Goal: Information Seeking & Learning: Learn about a topic

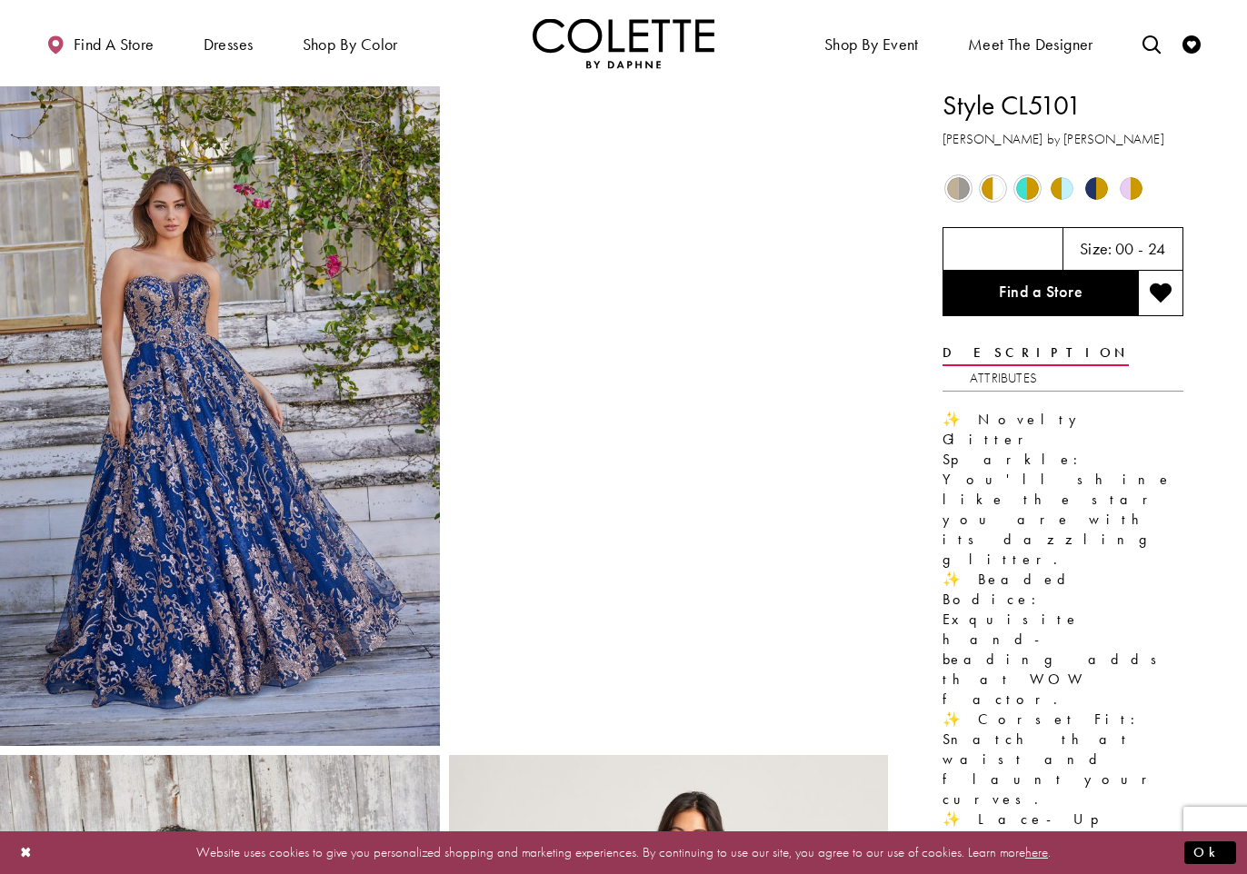
click at [964, 187] on span "Product color controls state depends on size chosen" at bounding box center [958, 188] width 23 height 23
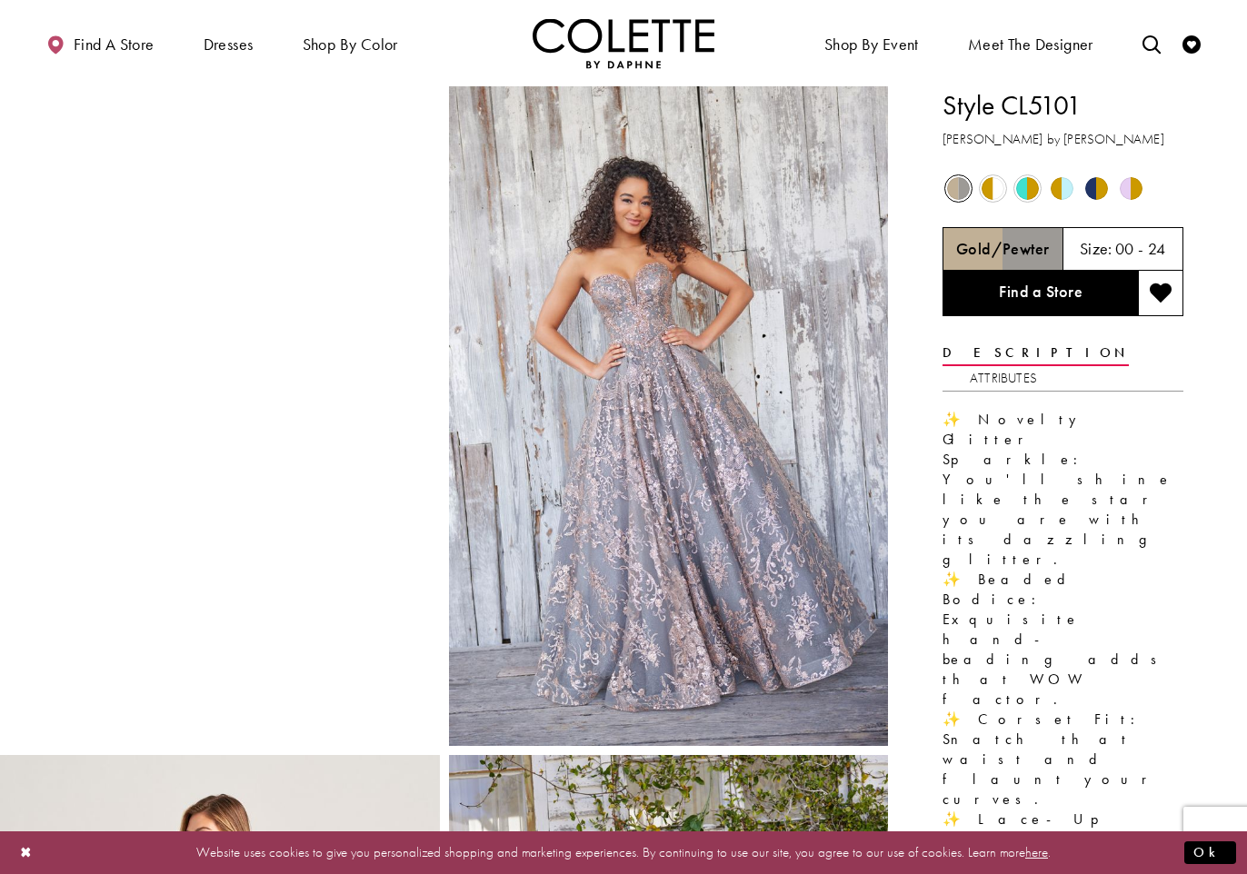
click at [996, 194] on span "Product color controls state depends on size chosen" at bounding box center [992, 188] width 23 height 23
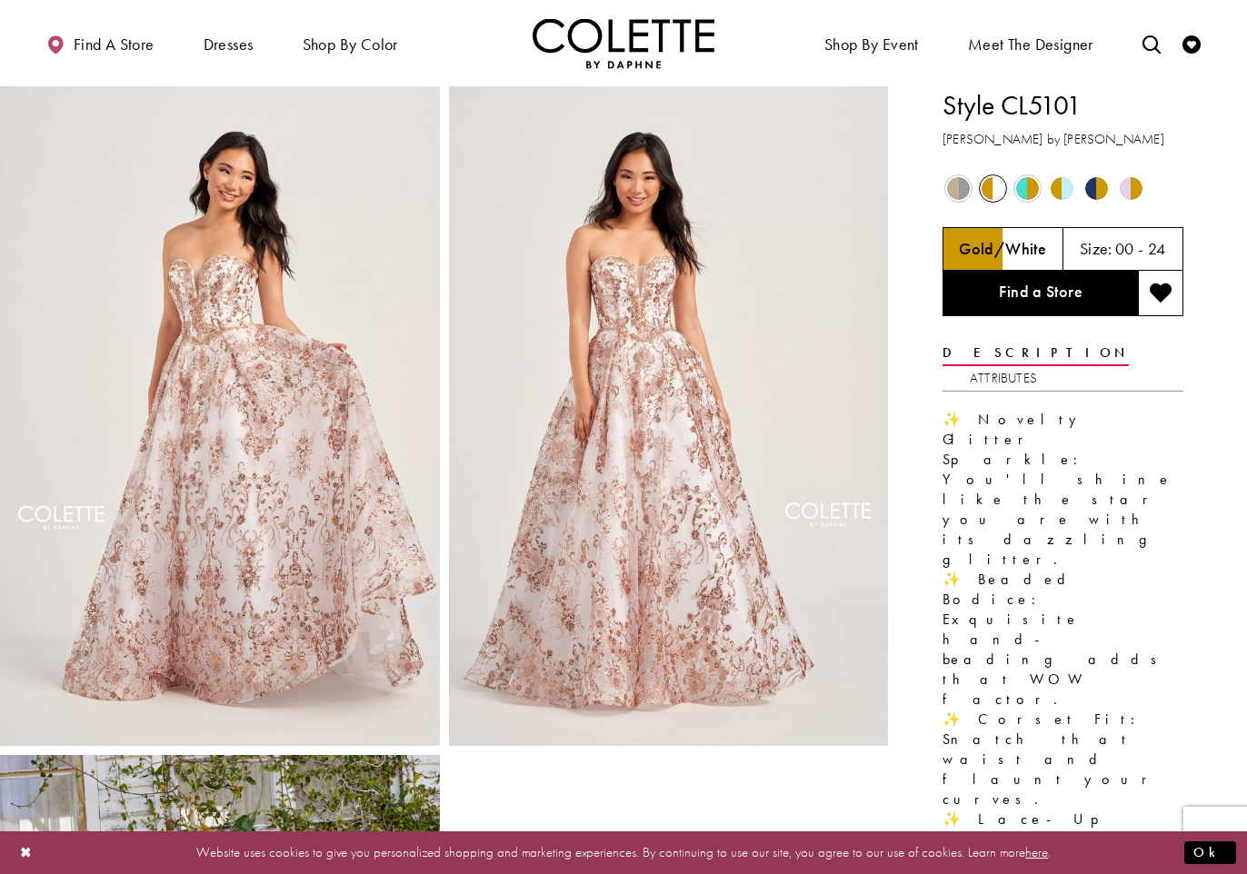
click at [1021, 194] on span "Product color controls state depends on size chosen" at bounding box center [1027, 188] width 23 height 23
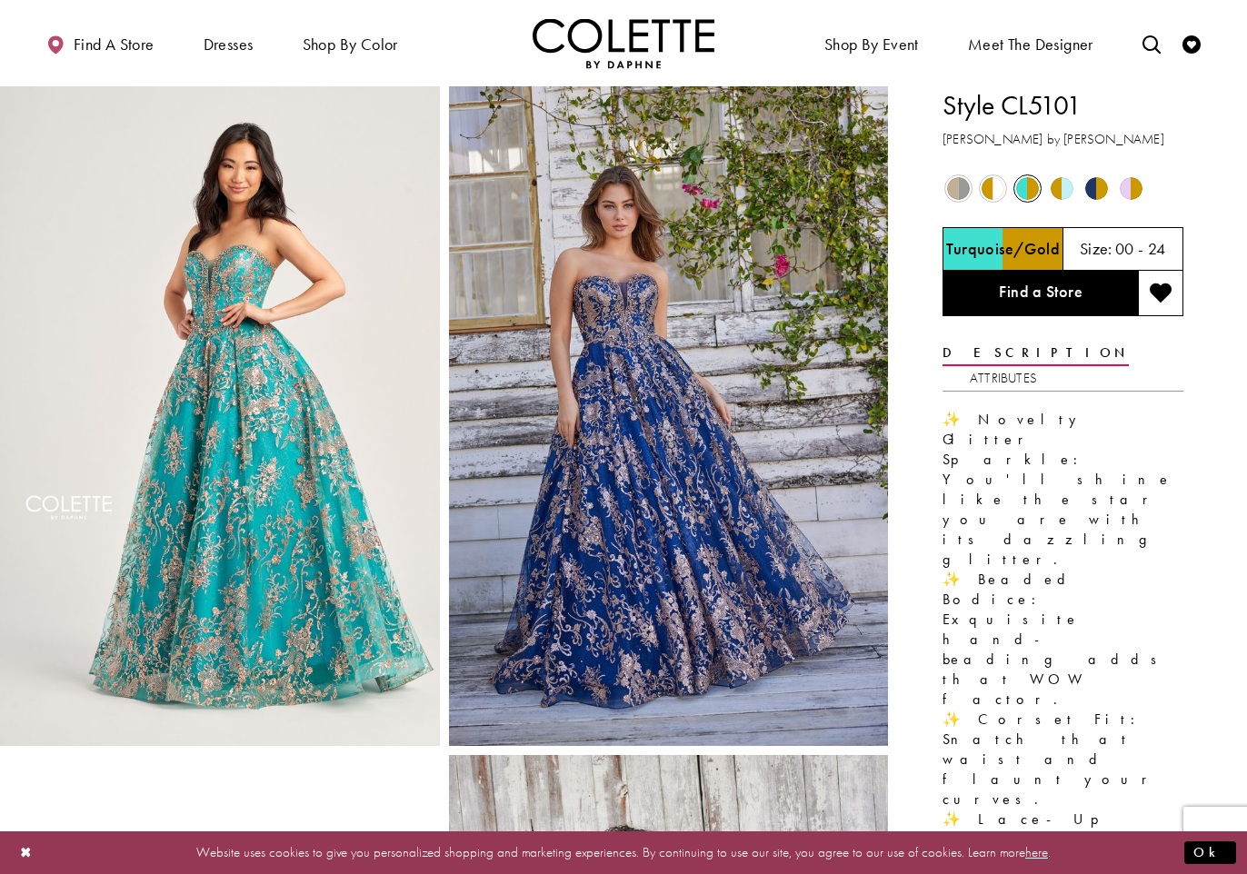
click at [1053, 194] on span "Product color controls state depends on size chosen" at bounding box center [1062, 188] width 23 height 23
click at [1056, 193] on span "Product color controls state depends on size chosen" at bounding box center [1062, 188] width 23 height 23
click at [1091, 188] on span "Product color controls state depends on size chosen" at bounding box center [1096, 188] width 23 height 23
click at [1129, 186] on span "Product color controls state depends on size chosen" at bounding box center [1131, 188] width 23 height 23
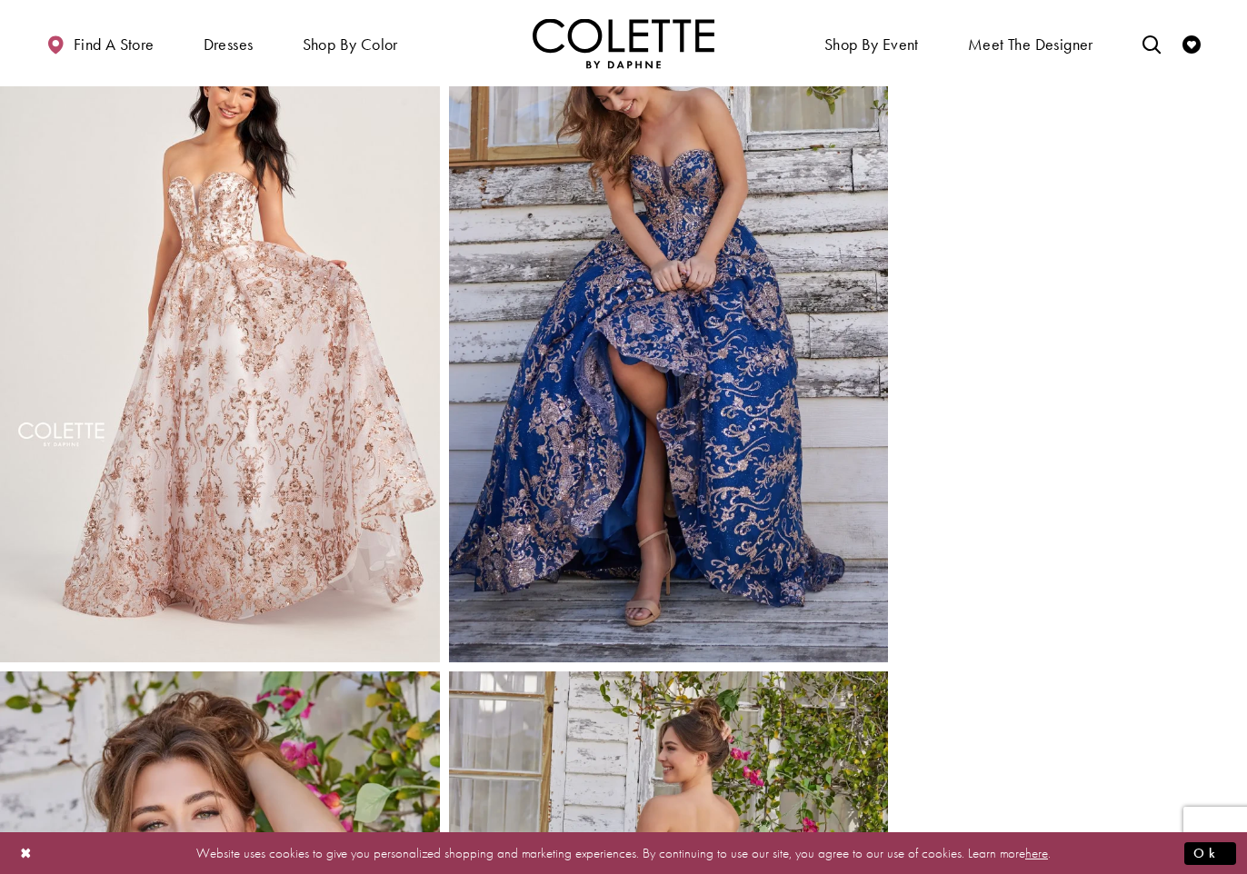
scroll to position [1420, 0]
click at [259, 559] on img "Full size Style CL5101 Colette by Daphne #4 Gold/White frontface vertical pictu…" at bounding box center [220, 332] width 440 height 659
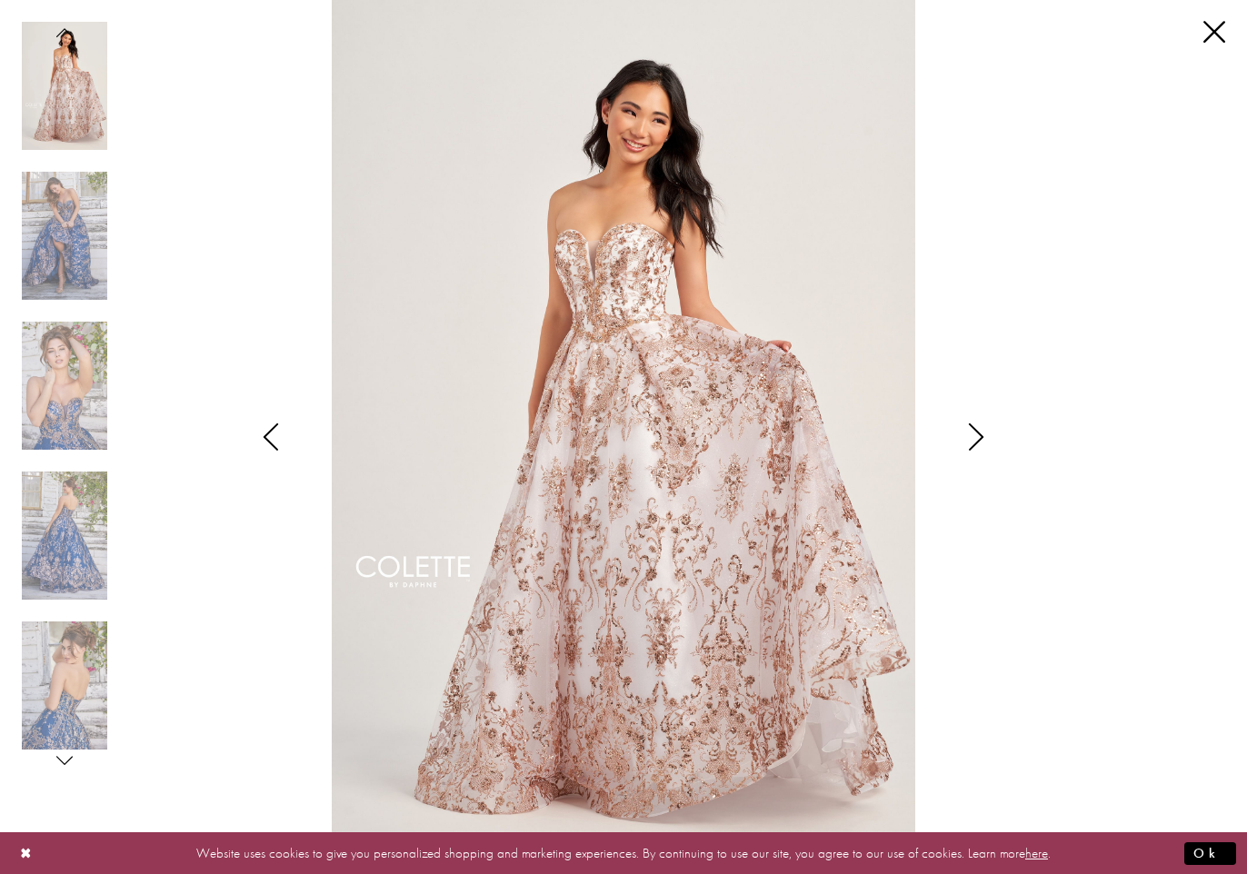
click at [982, 434] on icon "Style CL5101 Colette by Daphne Views dialog" at bounding box center [975, 436] width 45 height 27
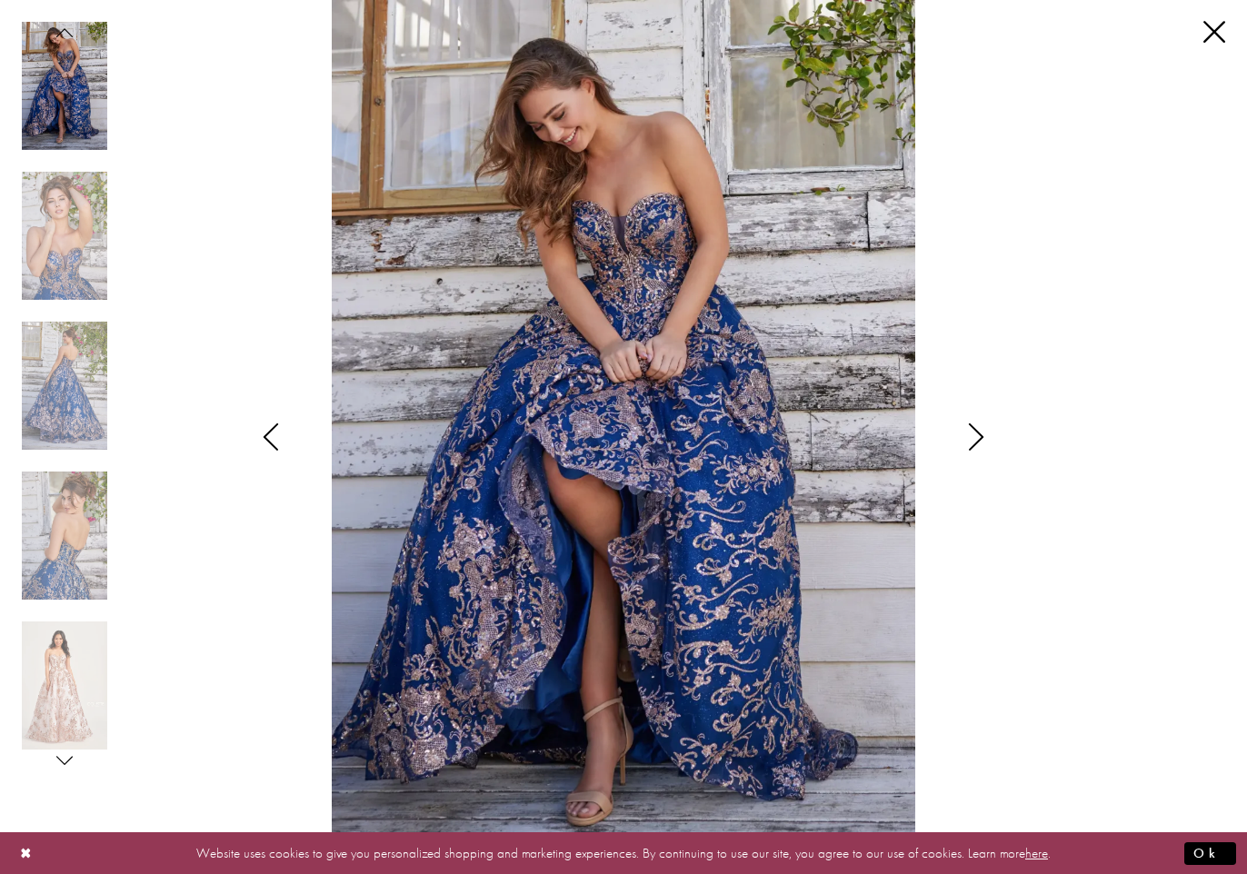
click at [982, 434] on icon "Style CL5101 Colette by Daphne Views dialog" at bounding box center [975, 436] width 45 height 27
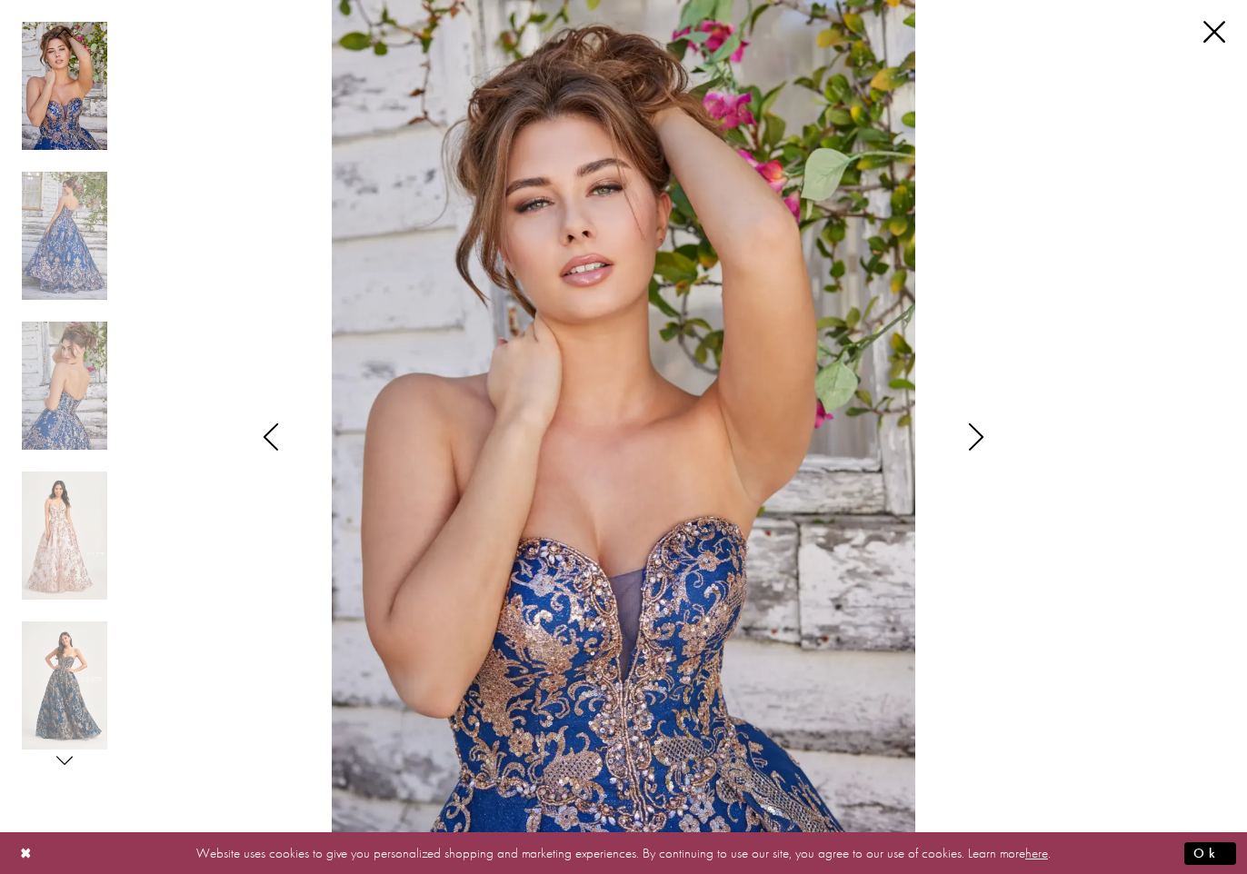
click at [982, 434] on icon "Style CL5101 Colette by Daphne Views dialog" at bounding box center [975, 436] width 45 height 27
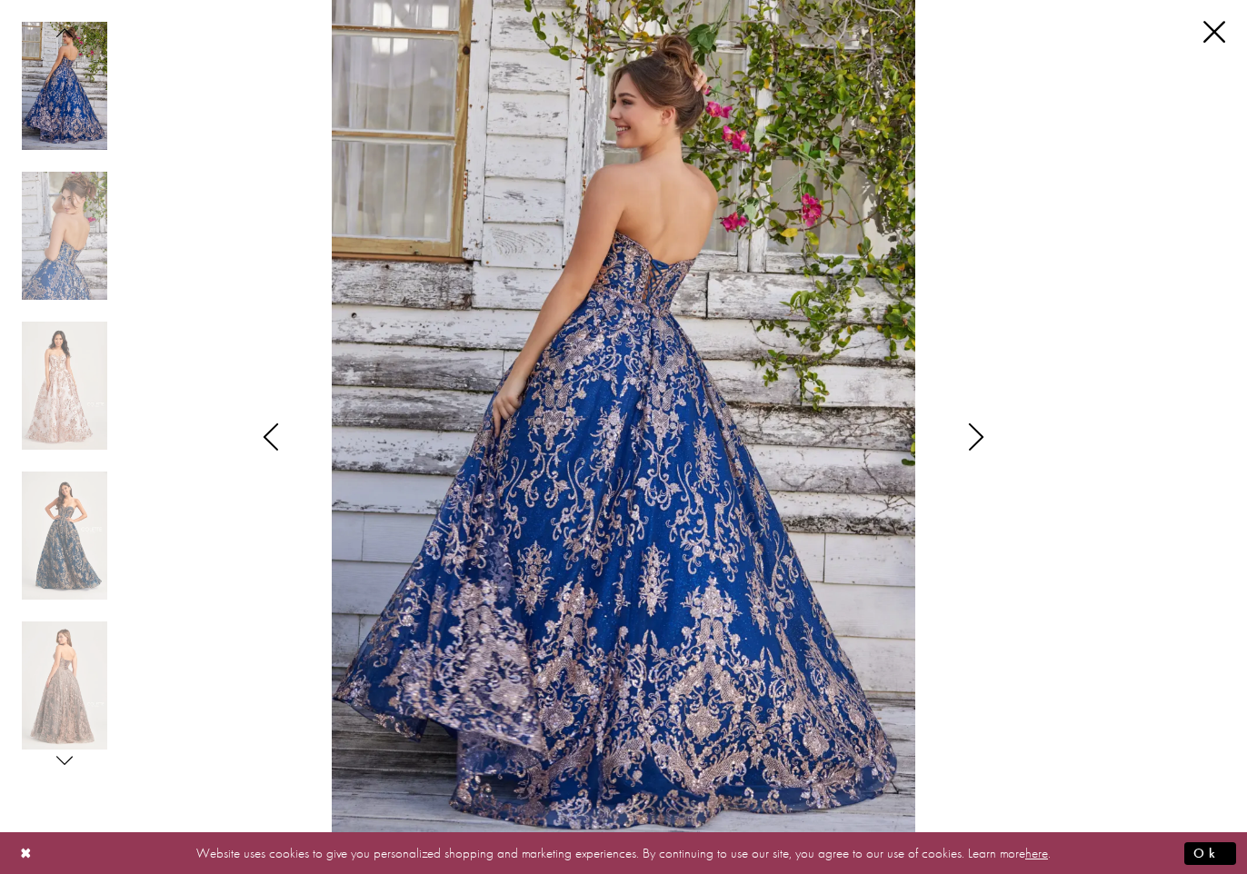
click at [982, 434] on icon "Style CL5101 Colette by Daphne Views dialog" at bounding box center [975, 436] width 45 height 27
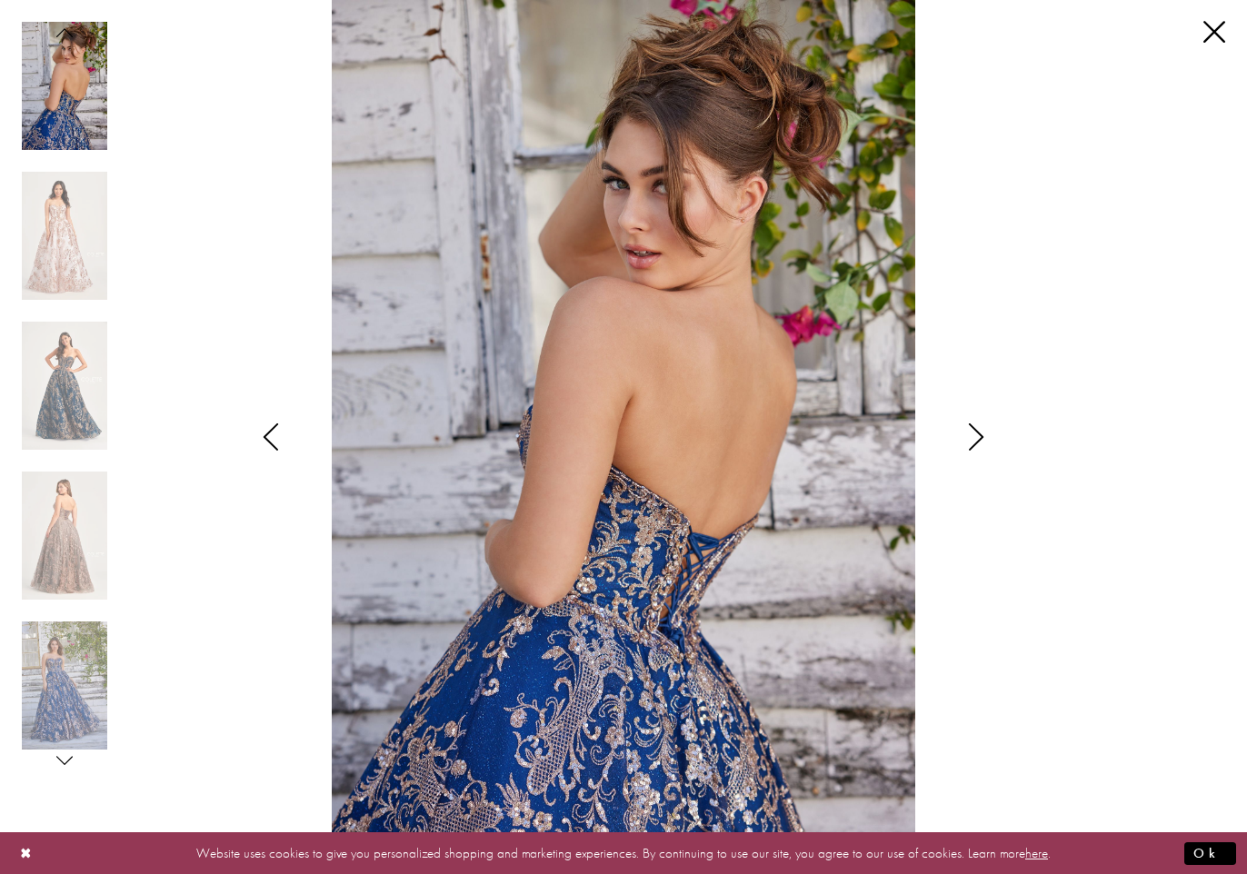
click at [982, 434] on icon "Style CL5101 Colette by Daphne Views dialog" at bounding box center [975, 436] width 45 height 27
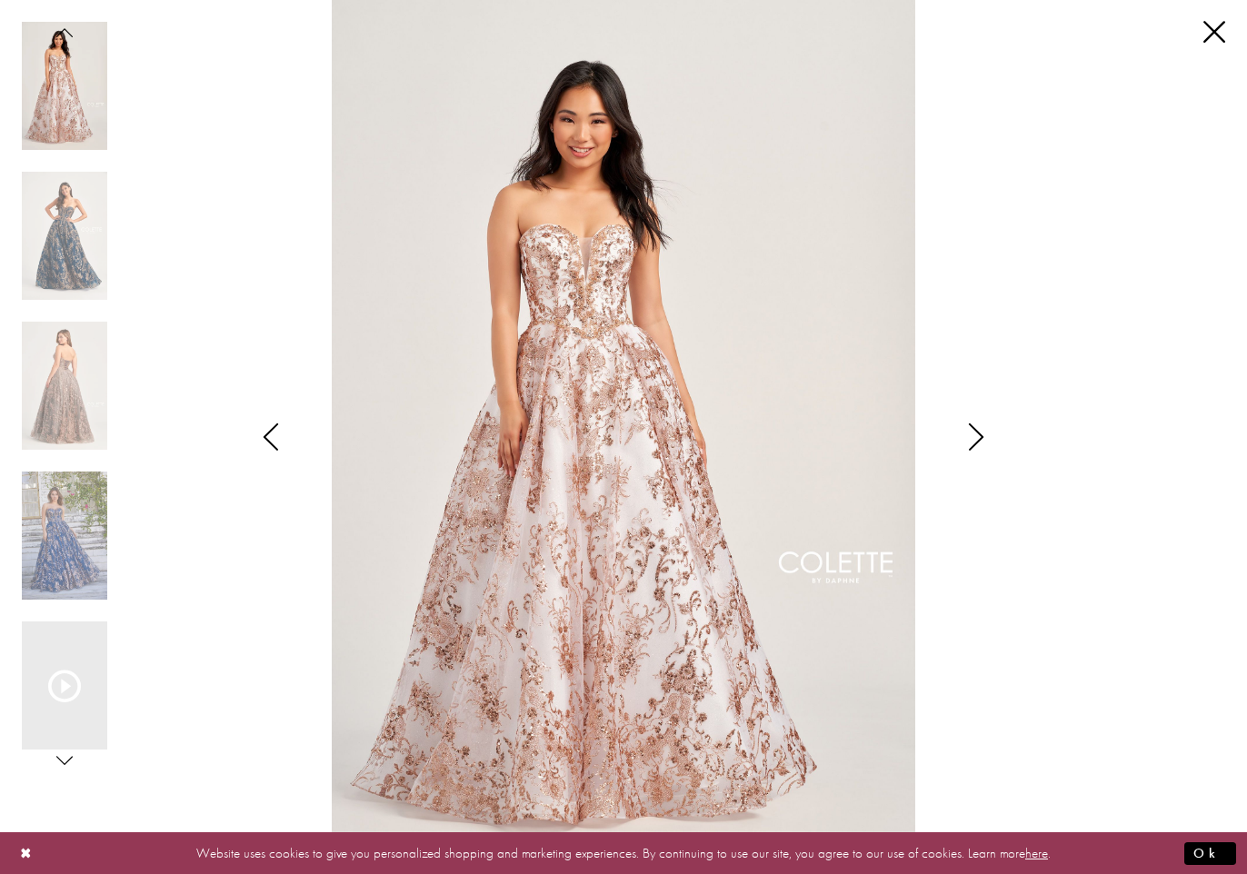
click at [982, 434] on icon "Style CL5101 Colette by Daphne Views dialog" at bounding box center [975, 436] width 45 height 27
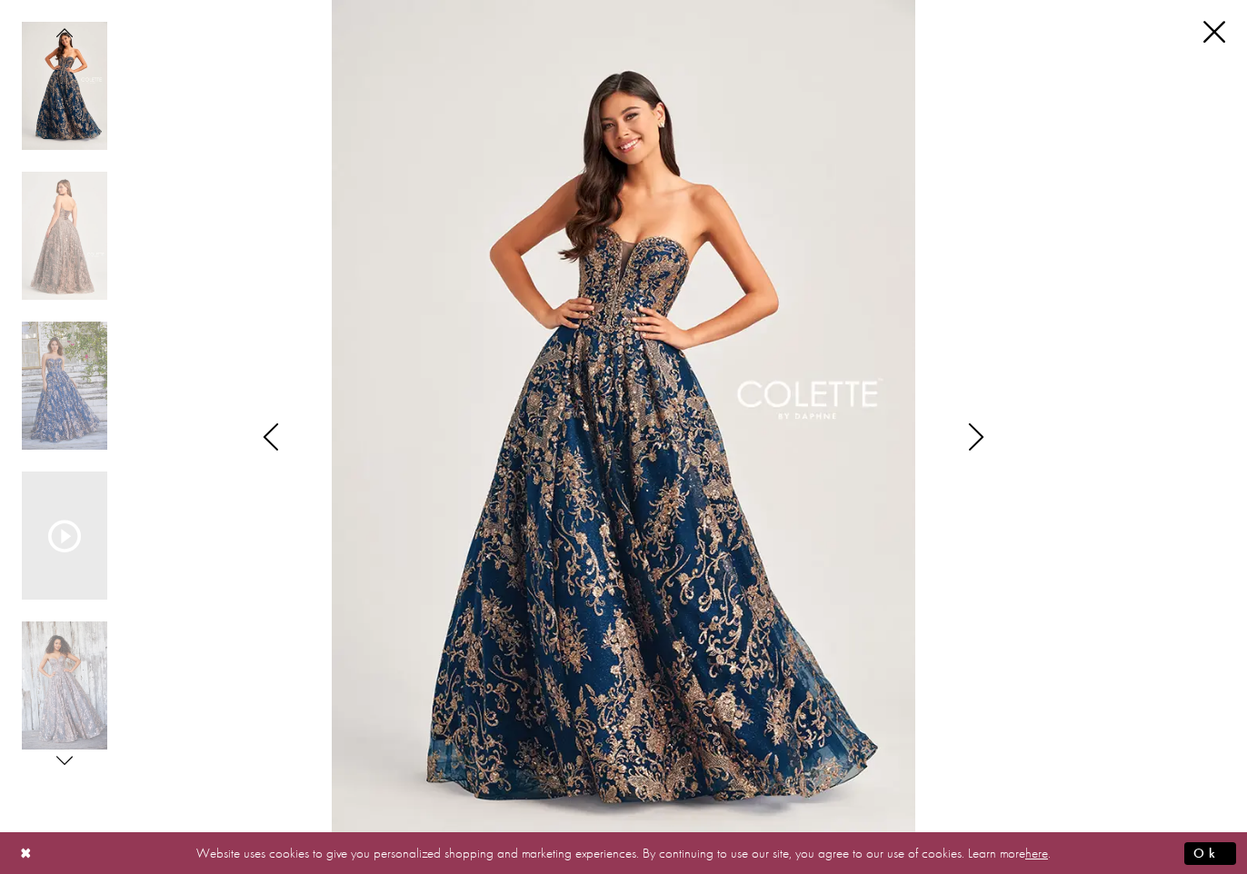
click at [982, 434] on icon "Style CL5101 Colette by Daphne Views dialog" at bounding box center [975, 436] width 45 height 27
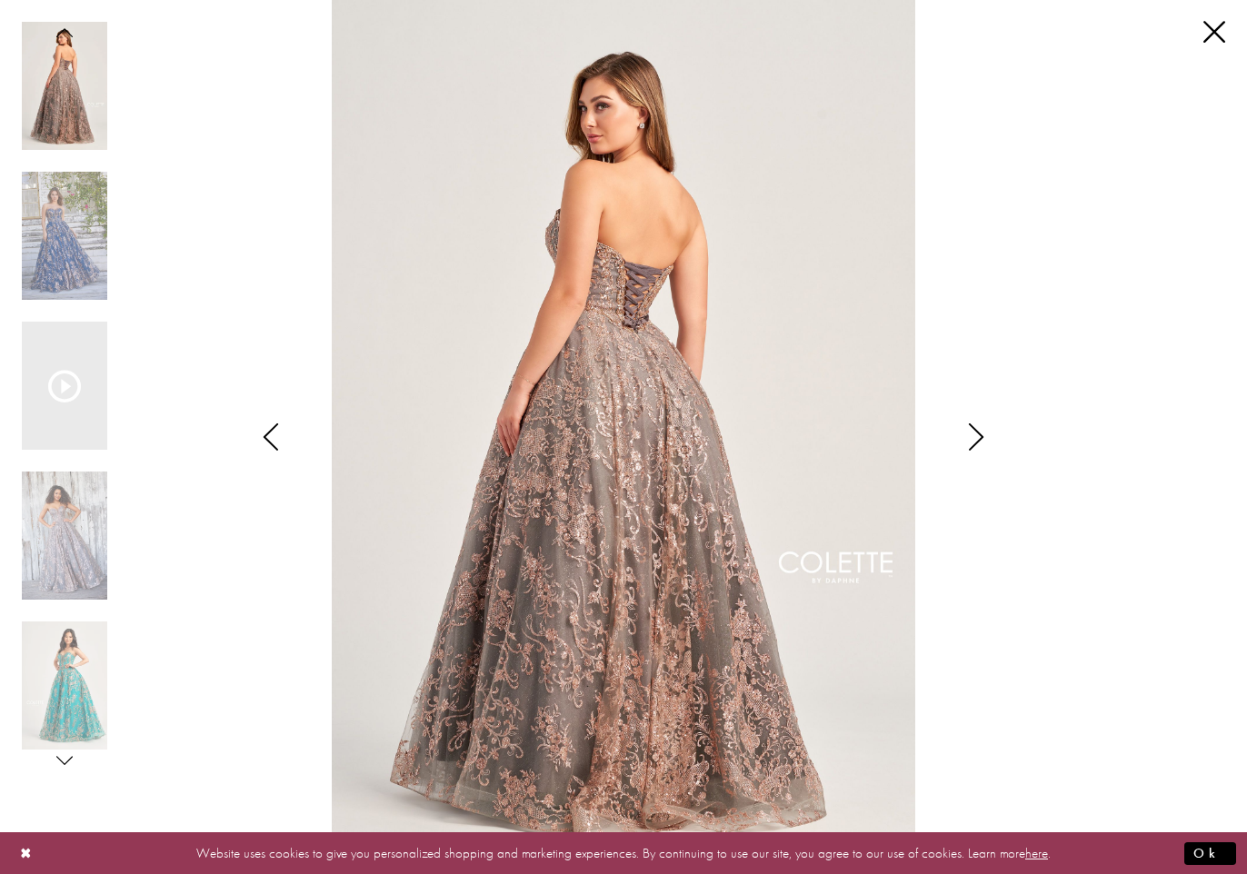
click at [982, 435] on icon "Style CL5101 Colette by Daphne Views dialog" at bounding box center [975, 436] width 45 height 27
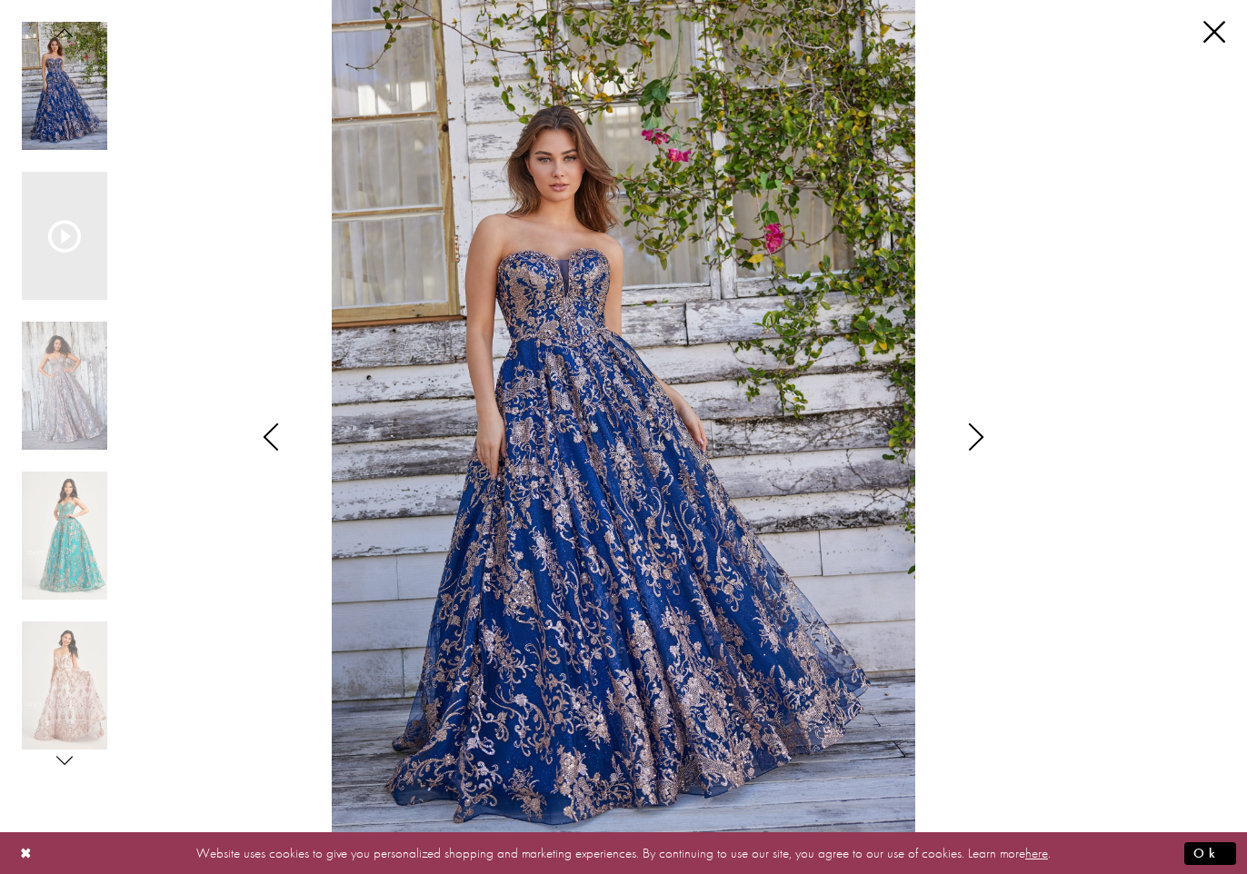
click at [981, 435] on icon "Style CL5101 Colette by Daphne Views dialog" at bounding box center [975, 436] width 45 height 27
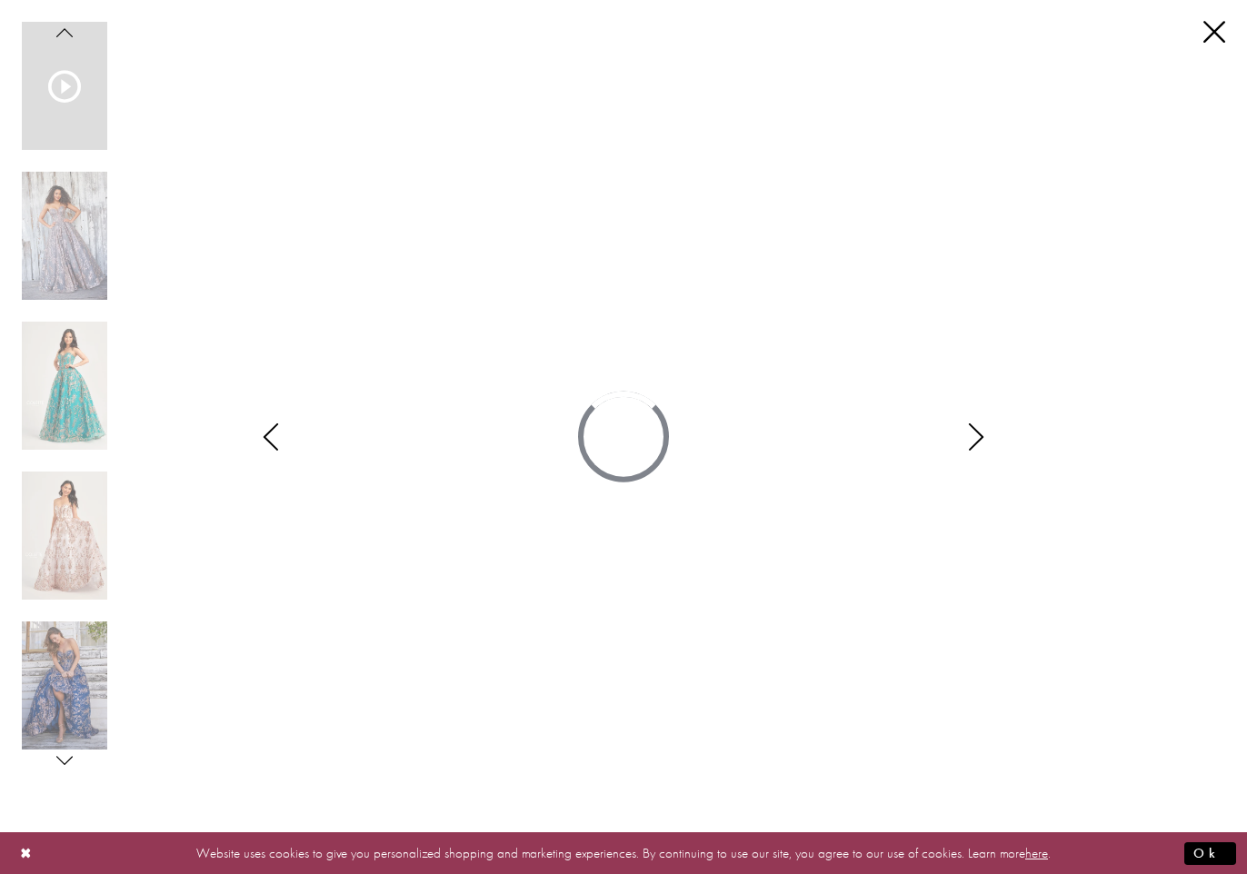
click at [981, 438] on icon "Style CL5101 Colette by Daphne Views dialog" at bounding box center [975, 436] width 45 height 27
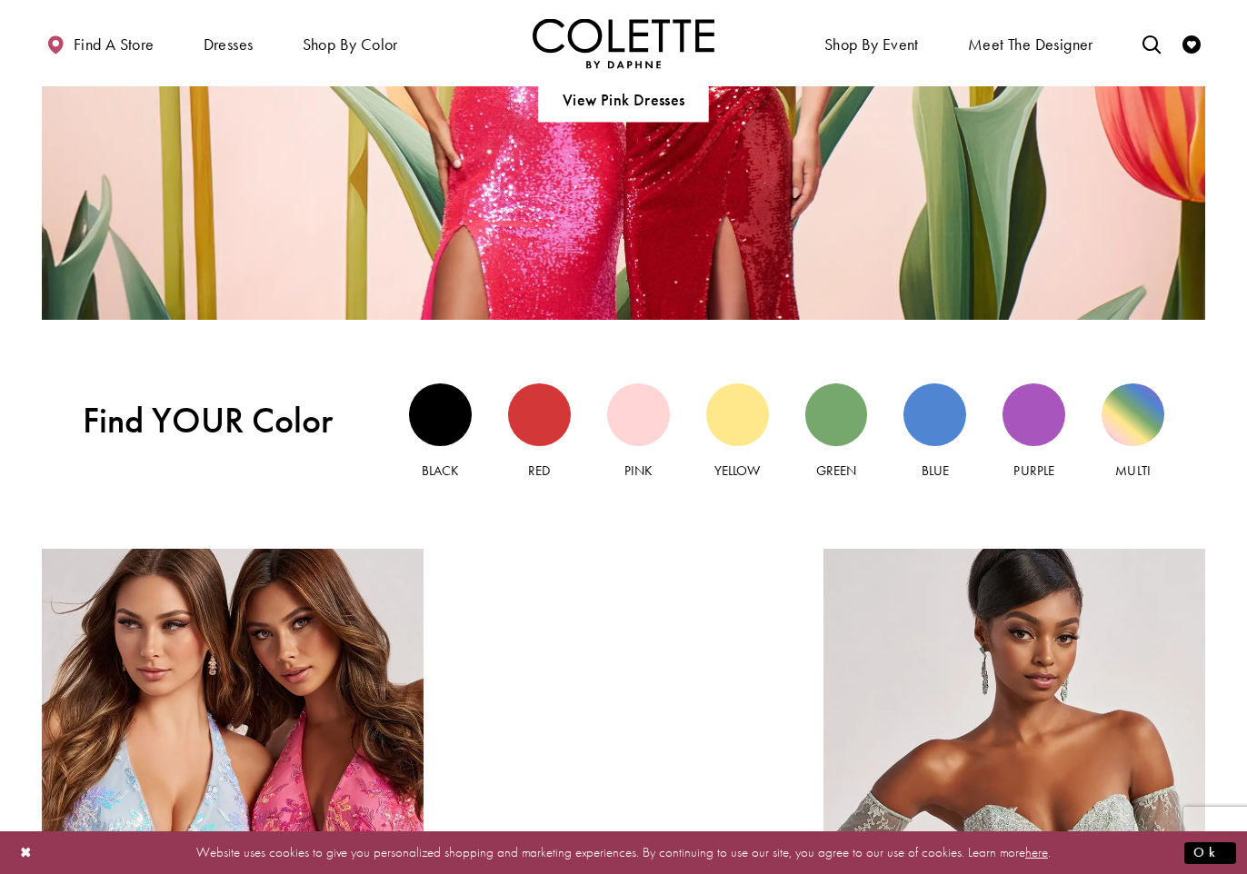
scroll to position [1452, 0]
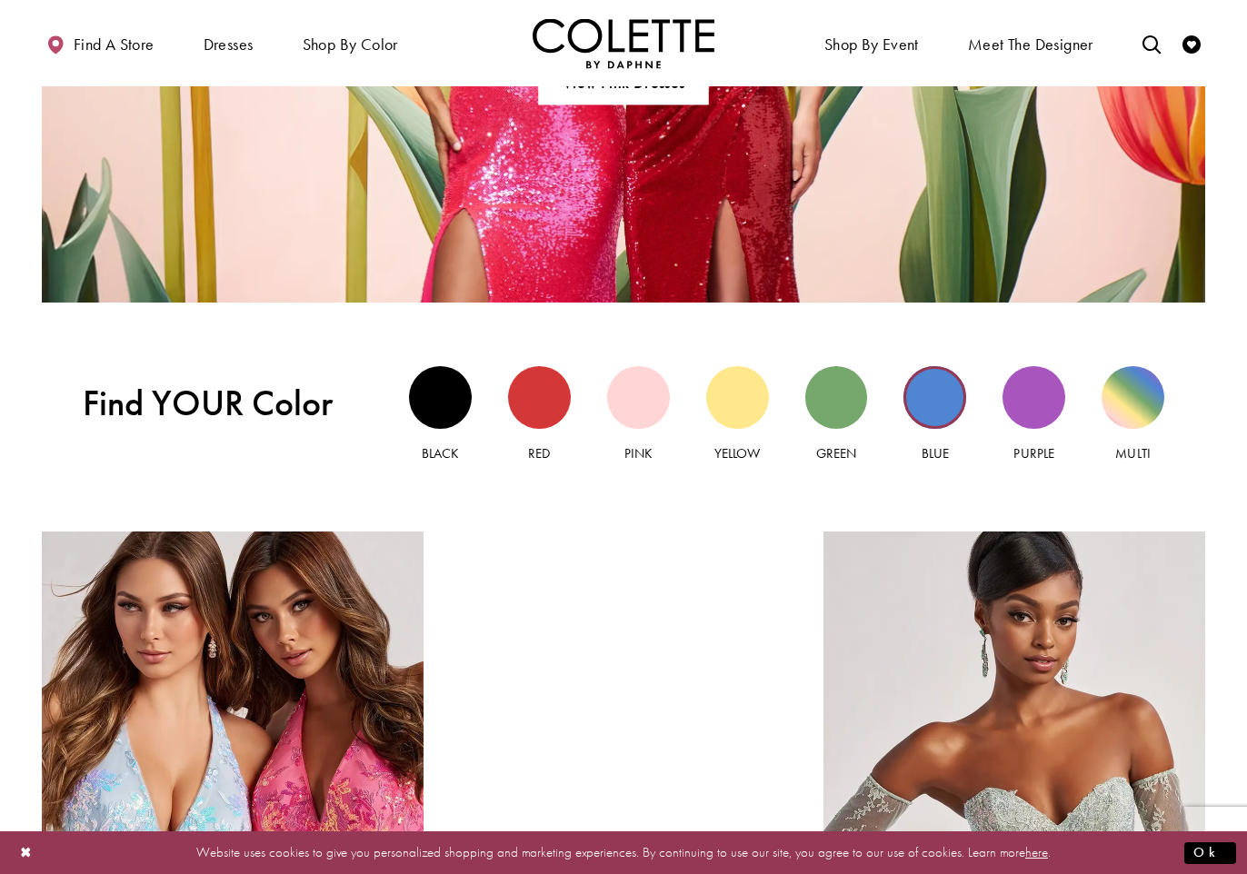
click at [942, 402] on div "Blue view" at bounding box center [934, 397] width 63 height 63
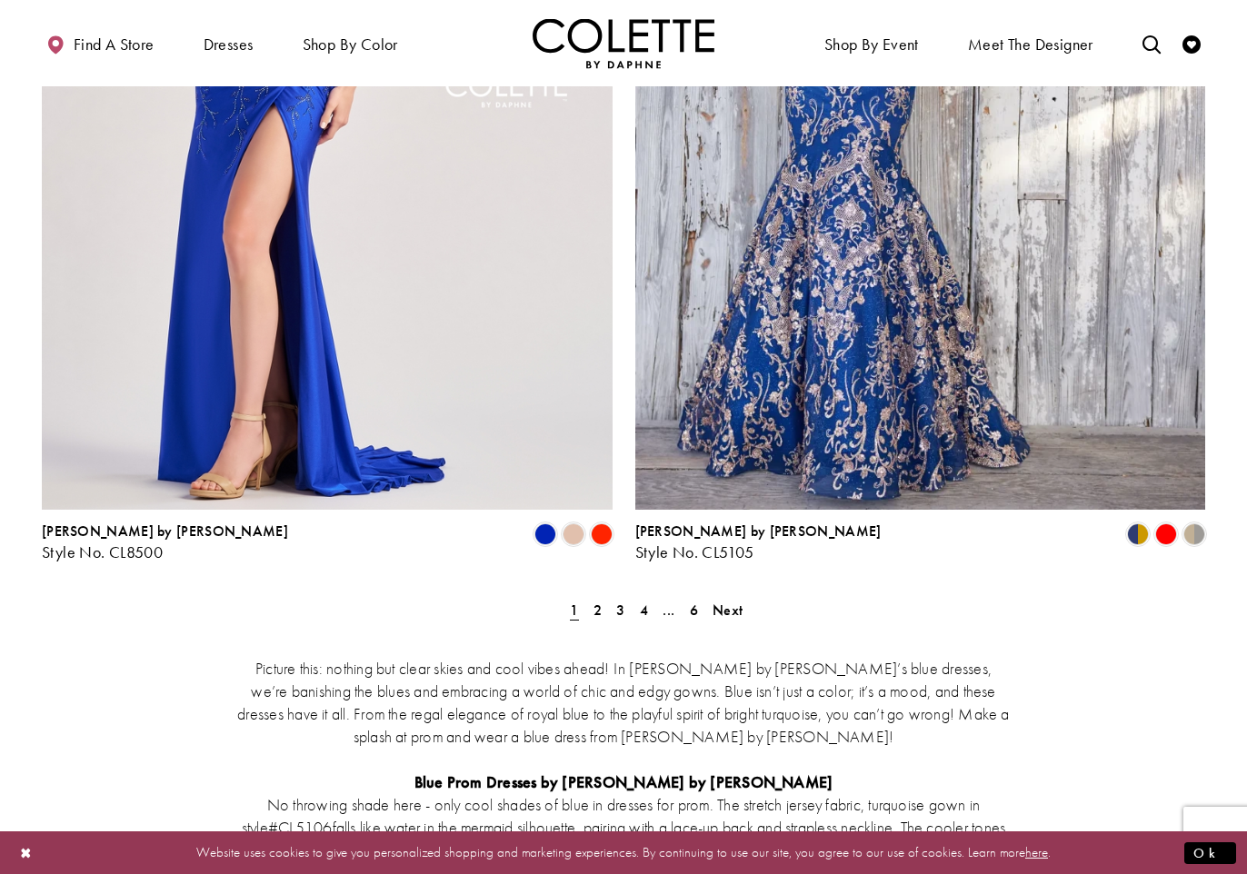
scroll to position [3252, 0]
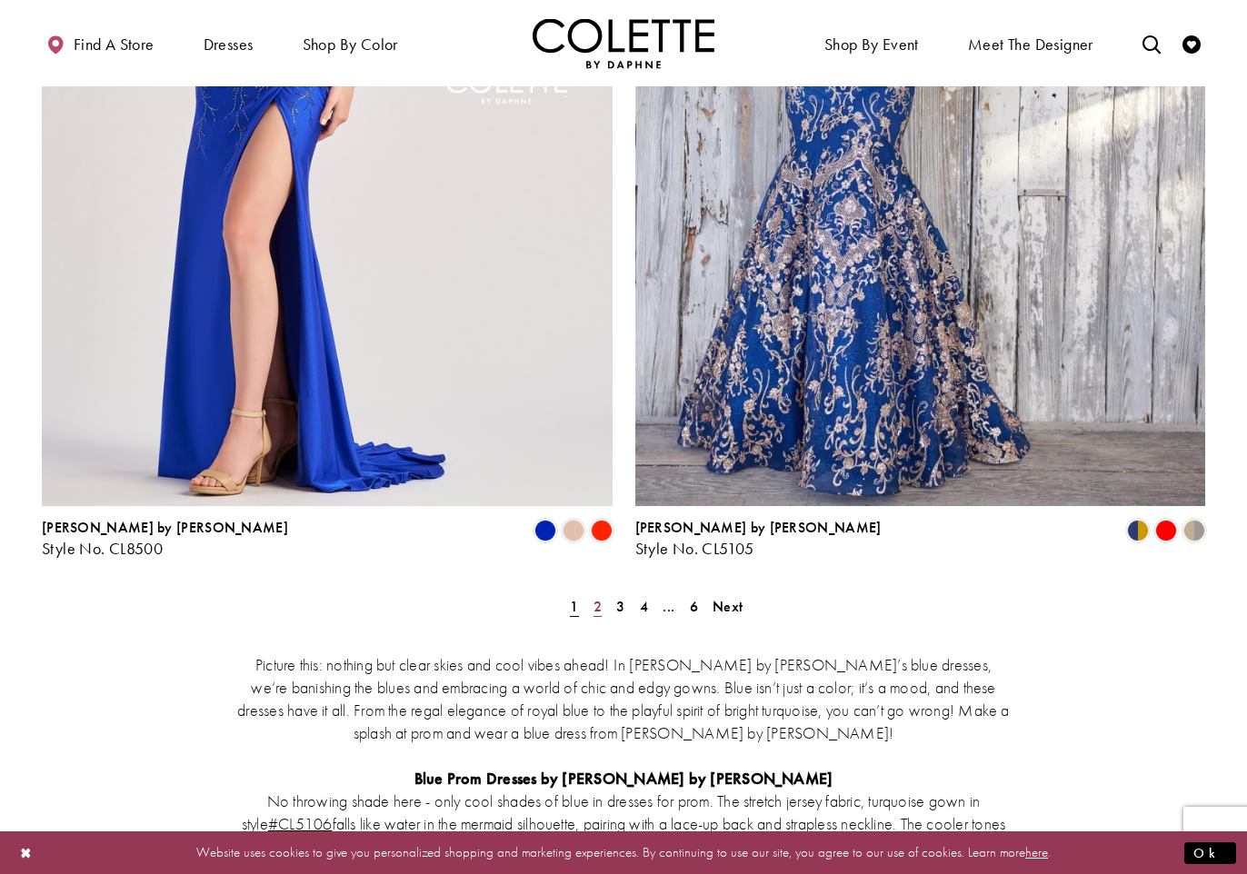
click at [595, 597] on span "2" at bounding box center [597, 606] width 8 height 19
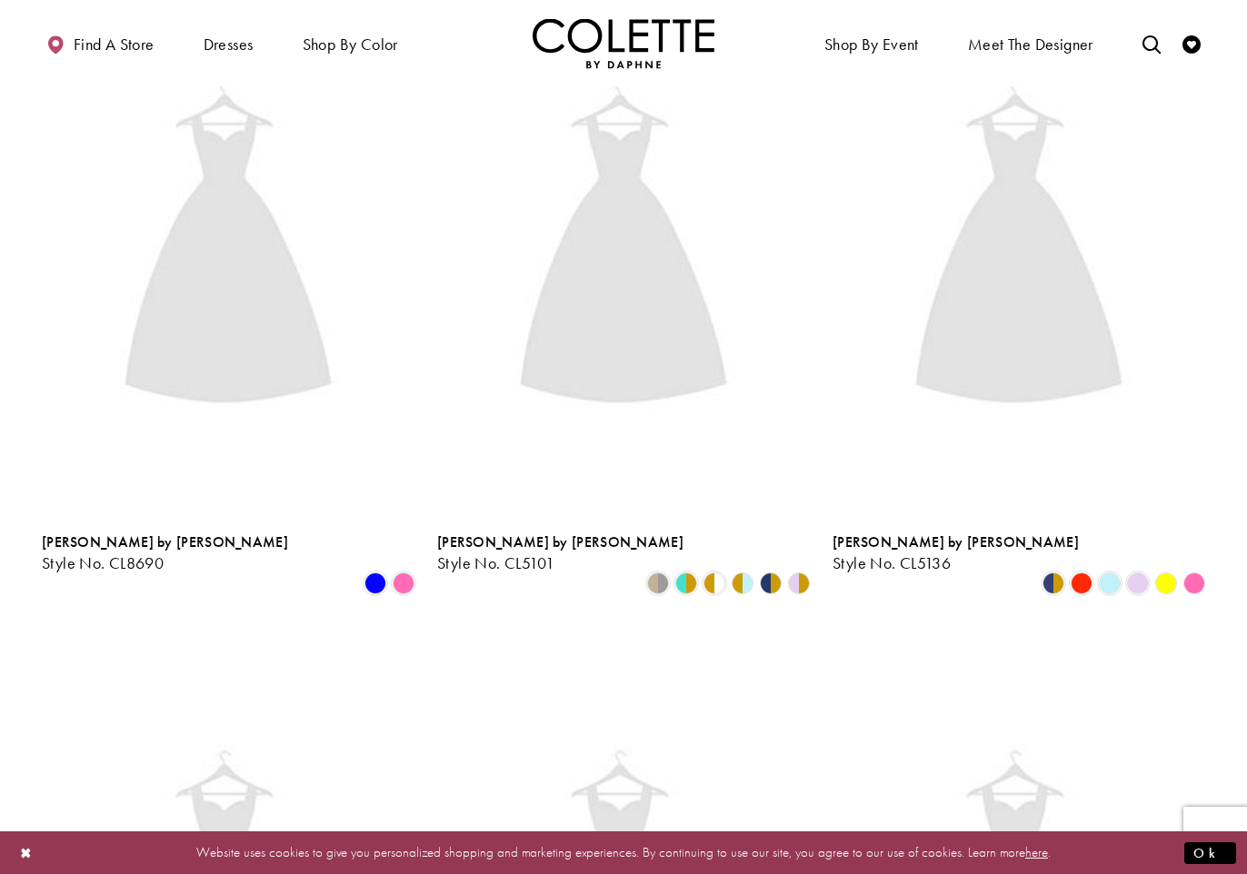
scroll to position [97, 0]
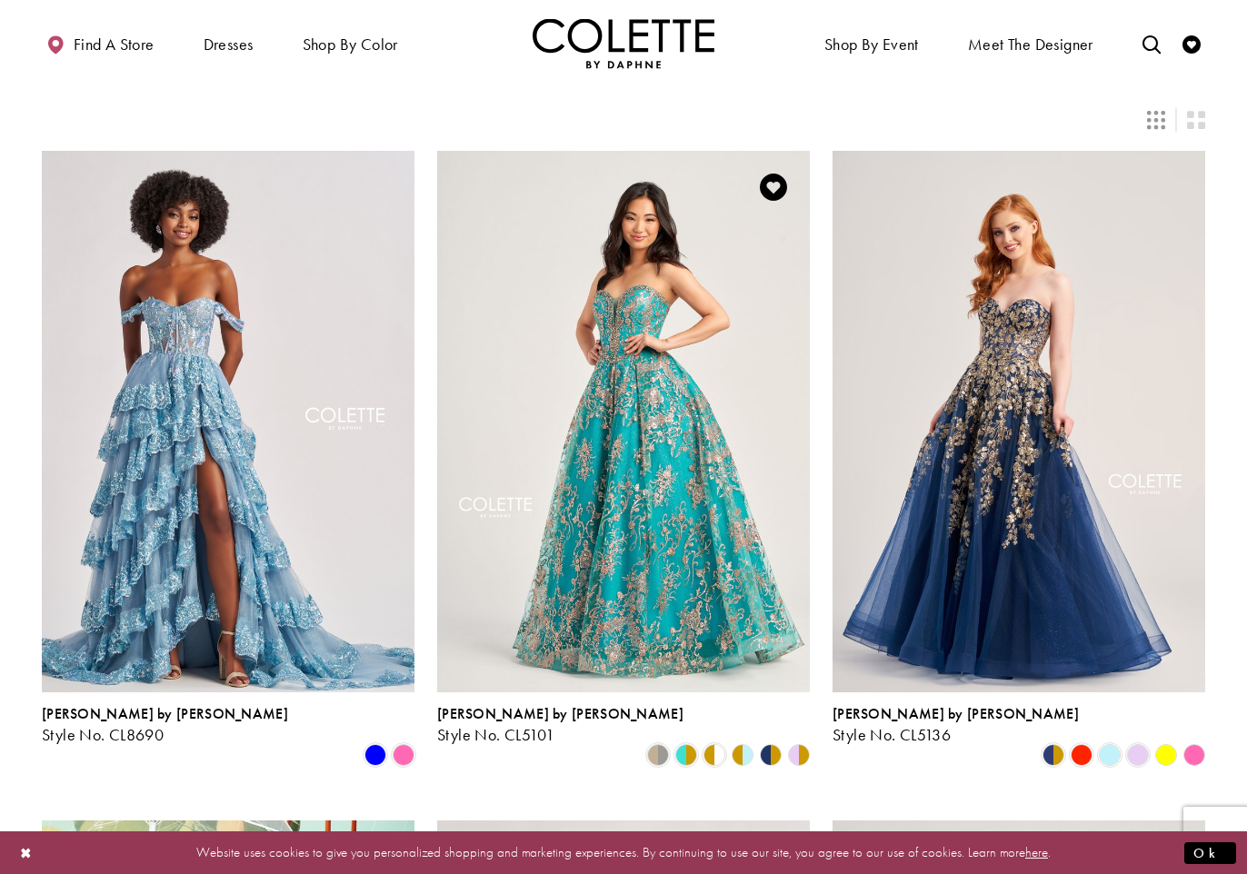
click at [634, 405] on img "Visit Colette by Daphne Style No. CL5101 Page" at bounding box center [623, 422] width 373 height 542
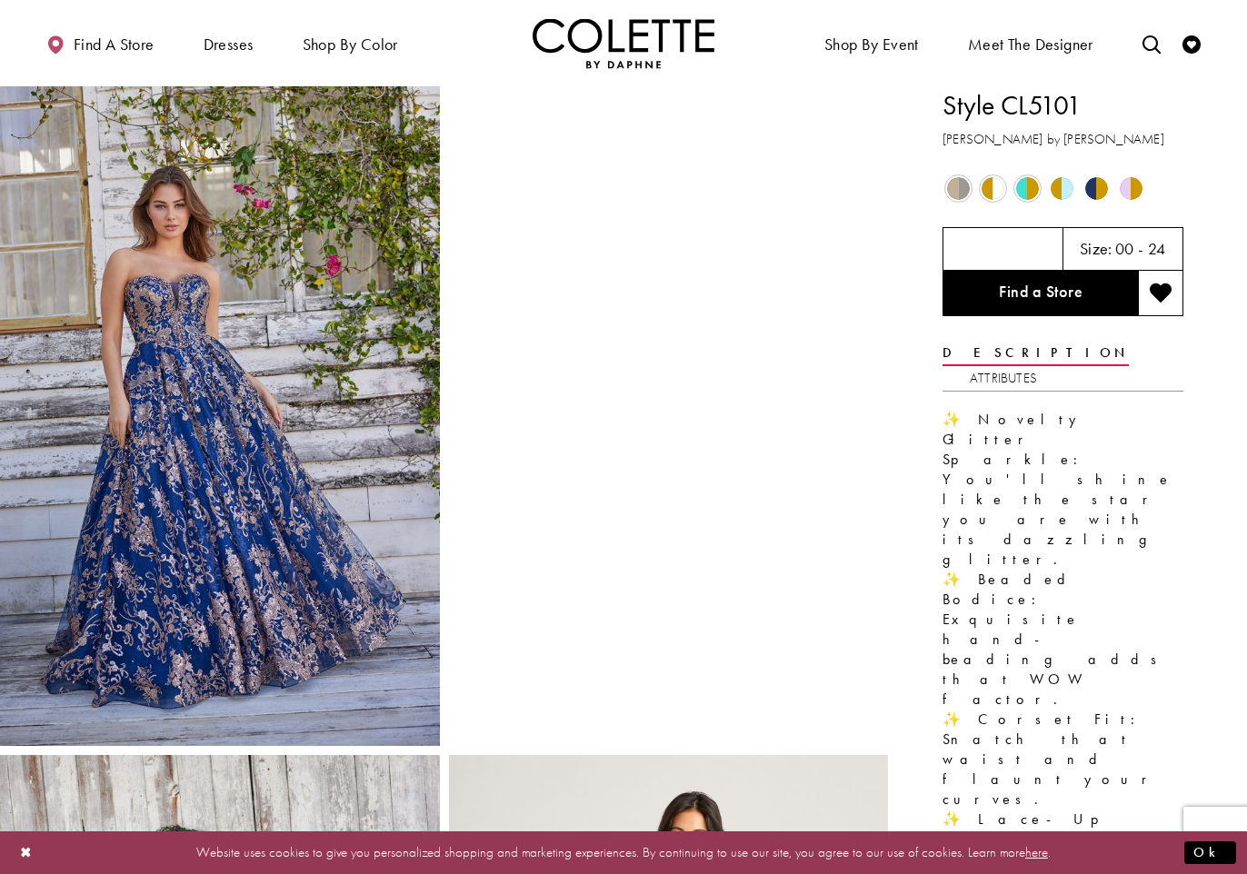
click at [1132, 187] on span "Product color controls state depends on size chosen" at bounding box center [1131, 188] width 23 height 23
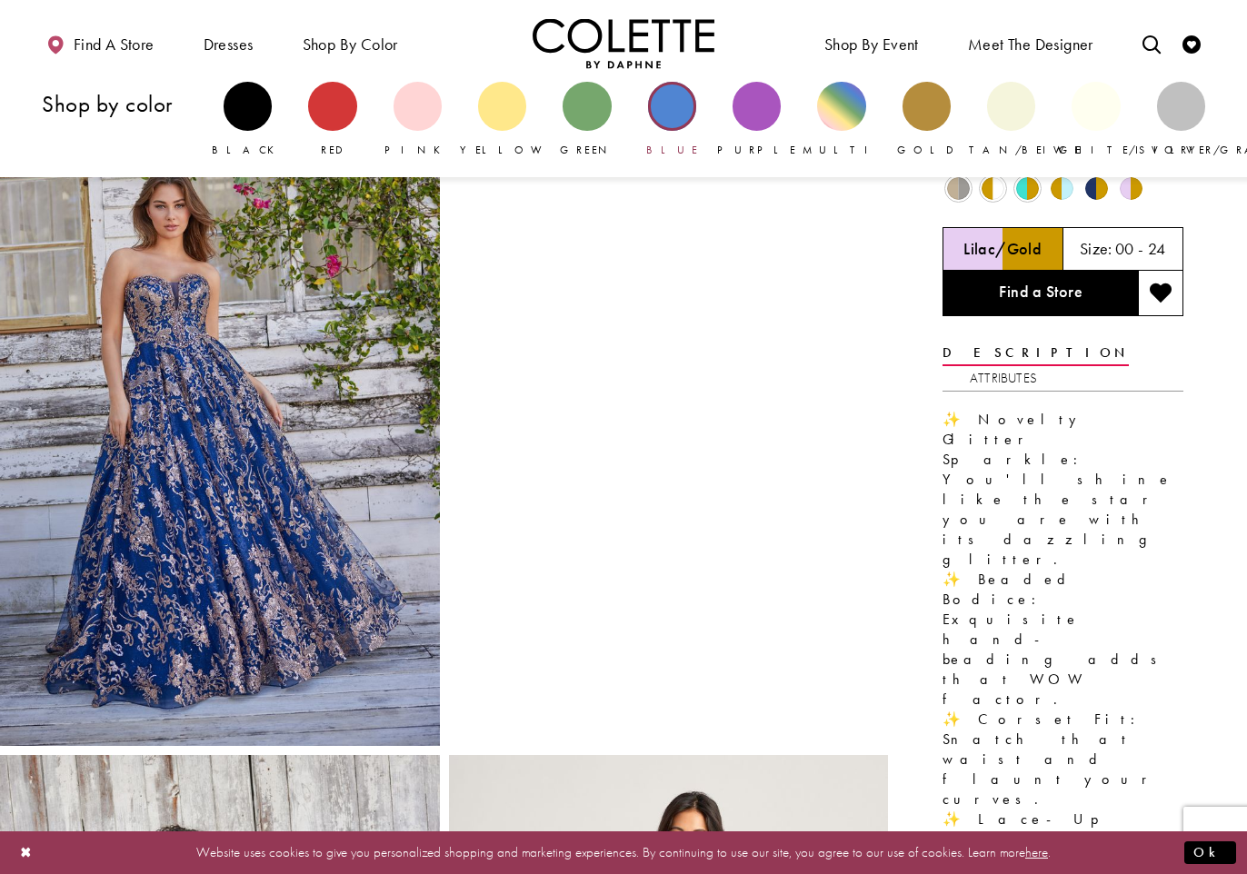
click at [662, 110] on div "Primary block" at bounding box center [672, 106] width 48 height 48
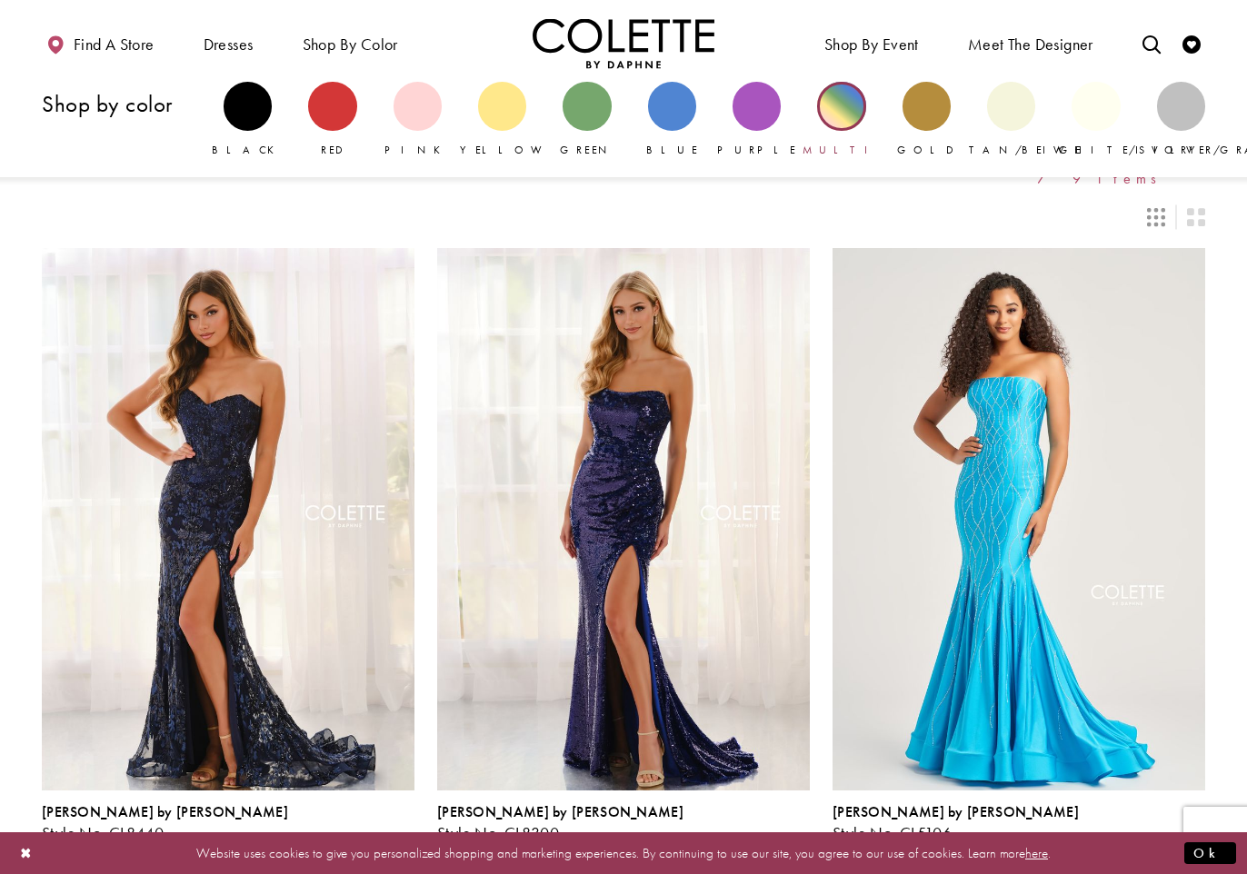
click at [844, 100] on div "Primary block" at bounding box center [841, 106] width 48 height 48
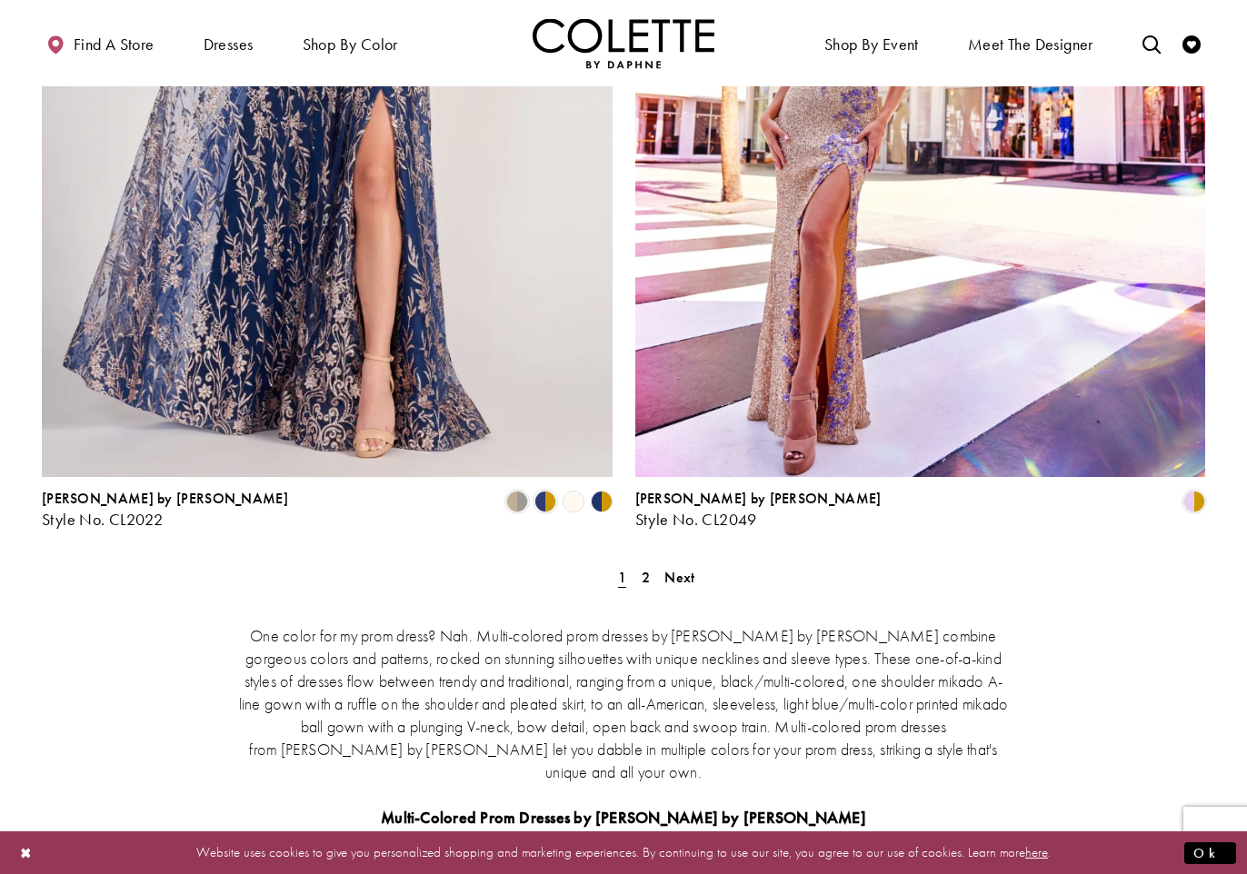
scroll to position [3530, 0]
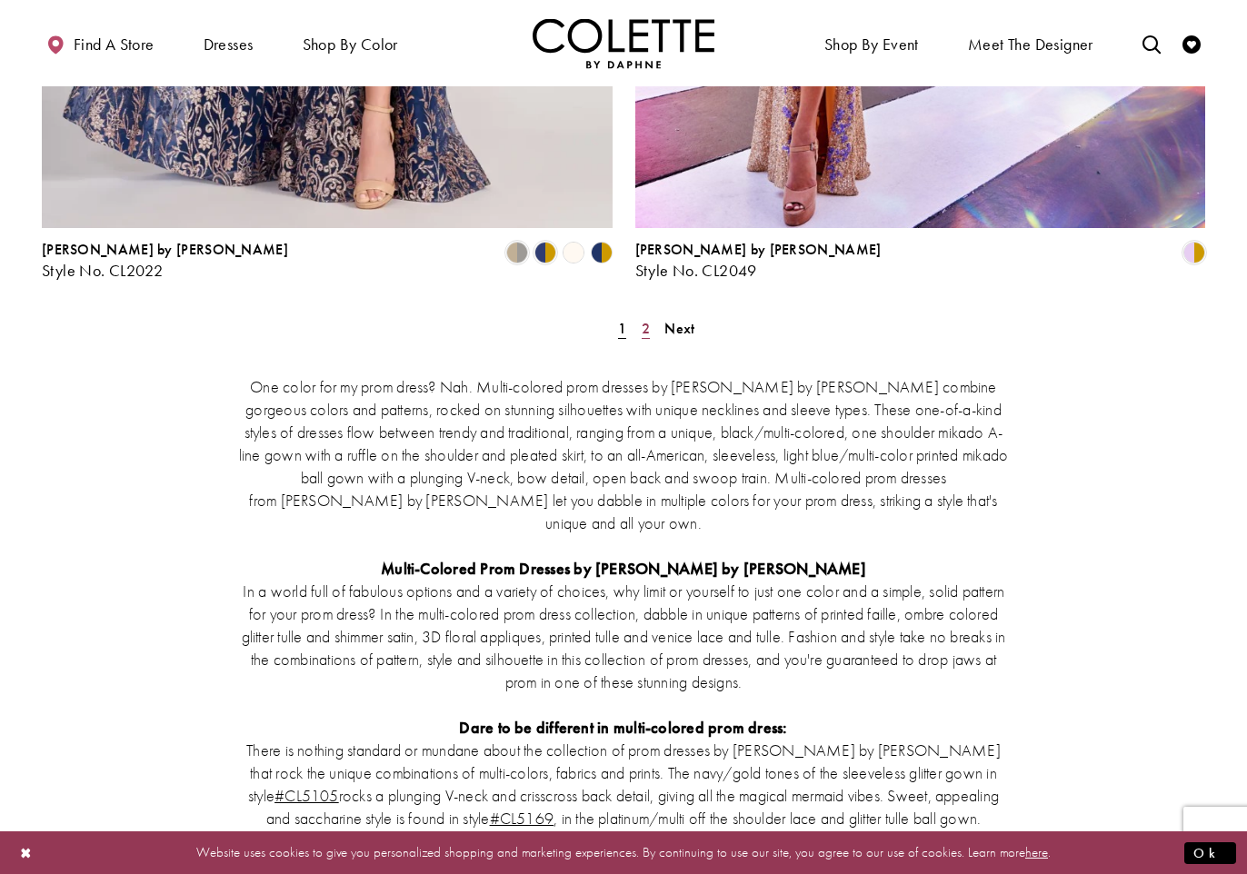
click at [644, 319] on span "2" at bounding box center [646, 328] width 8 height 19
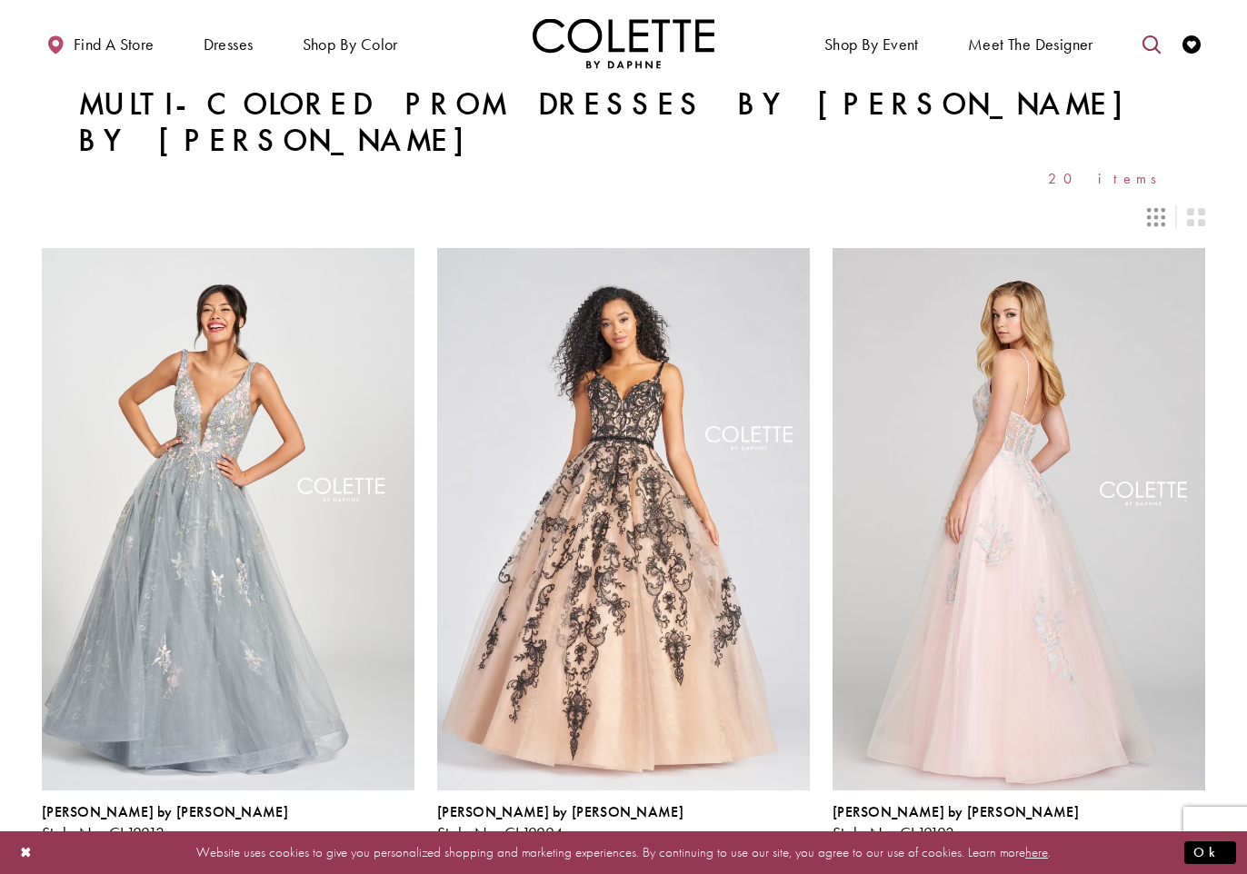
click at [1151, 40] on icon "Toggle search" at bounding box center [1151, 44] width 18 height 18
click at [1040, 86] on div "Find a store Dresses Dresses Occasion" at bounding box center [623, 43] width 1163 height 86
click at [968, 44] on icon "Close Search" at bounding box center [966, 44] width 13 height 13
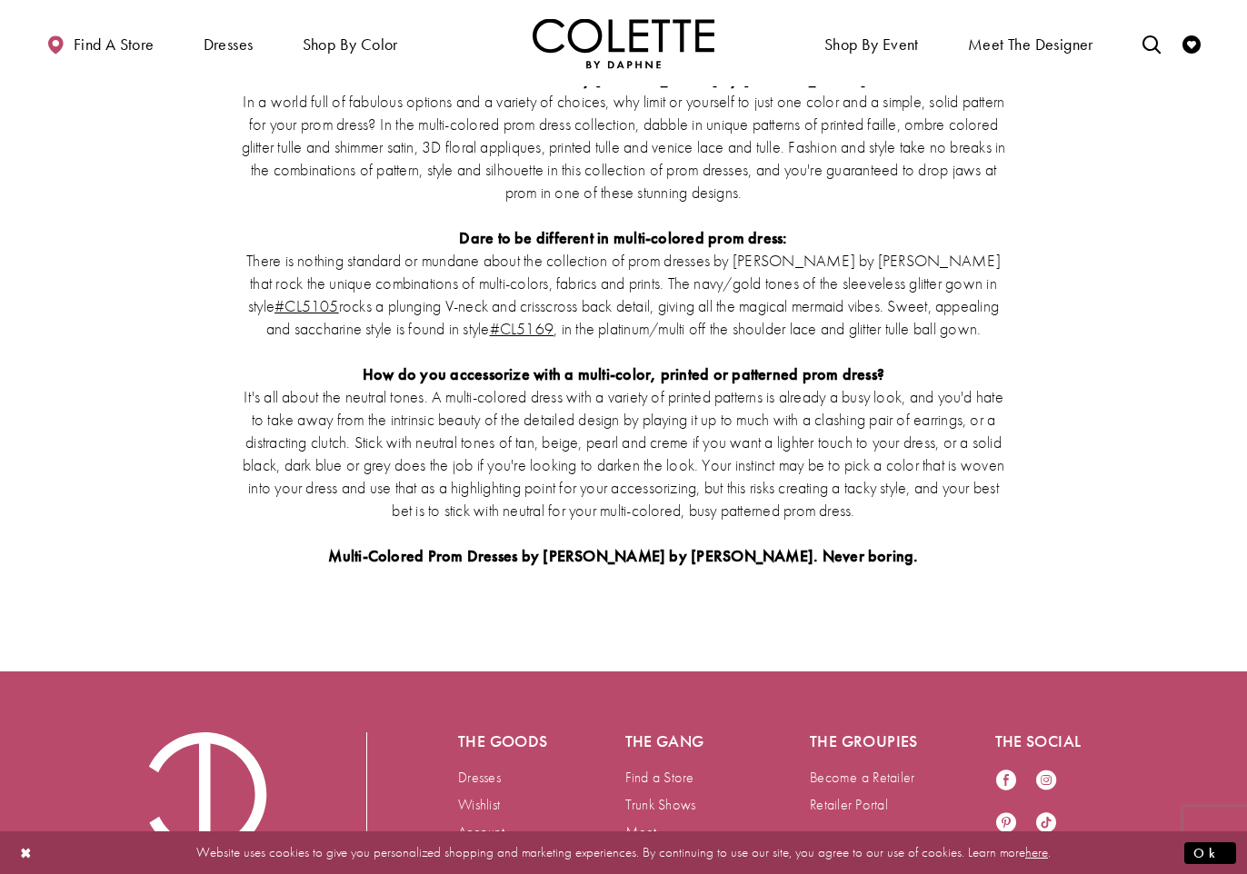
scroll to position [4019, 0]
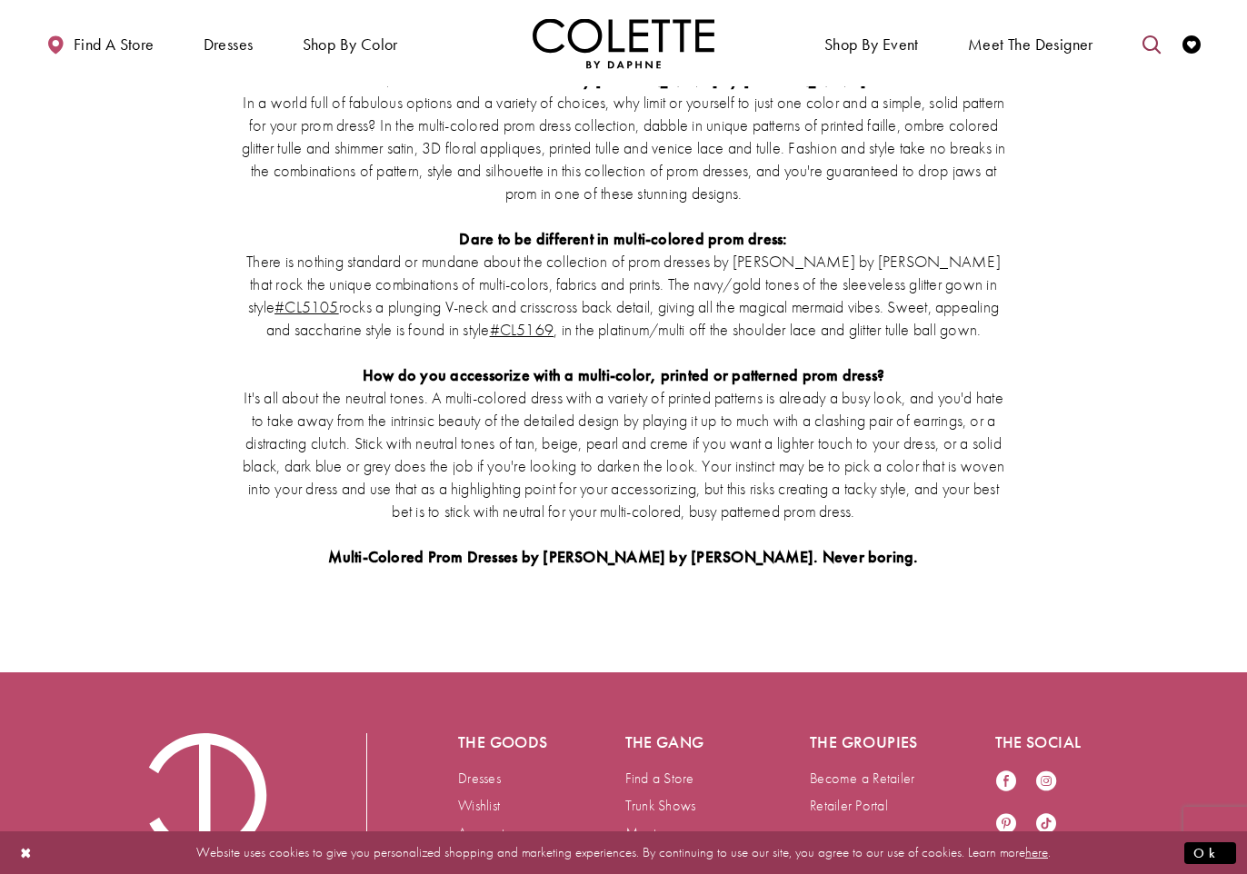
click at [1151, 44] on icon "Toggle search" at bounding box center [1151, 44] width 18 height 18
click at [1151, 44] on icon "Submit Search" at bounding box center [1150, 44] width 13 height 13
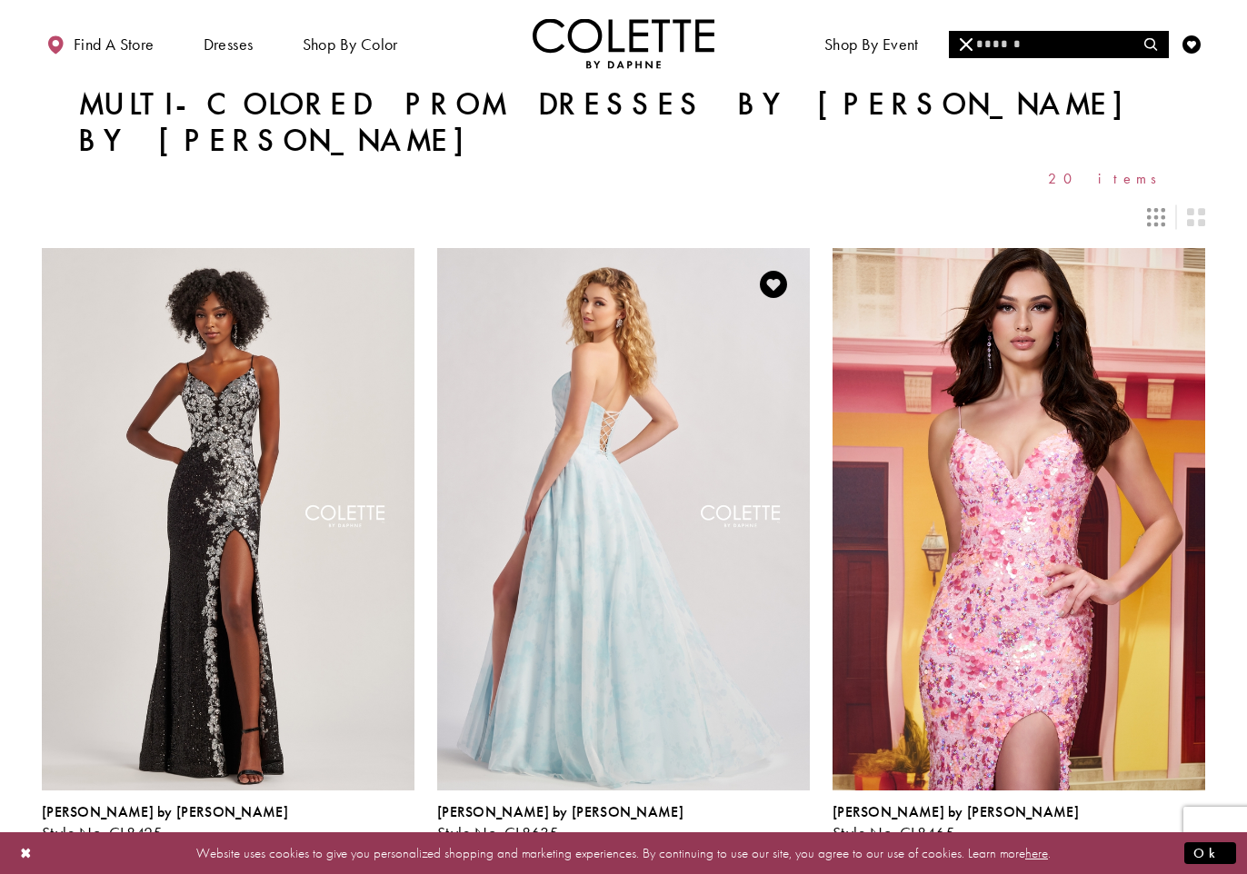
scroll to position [0, 0]
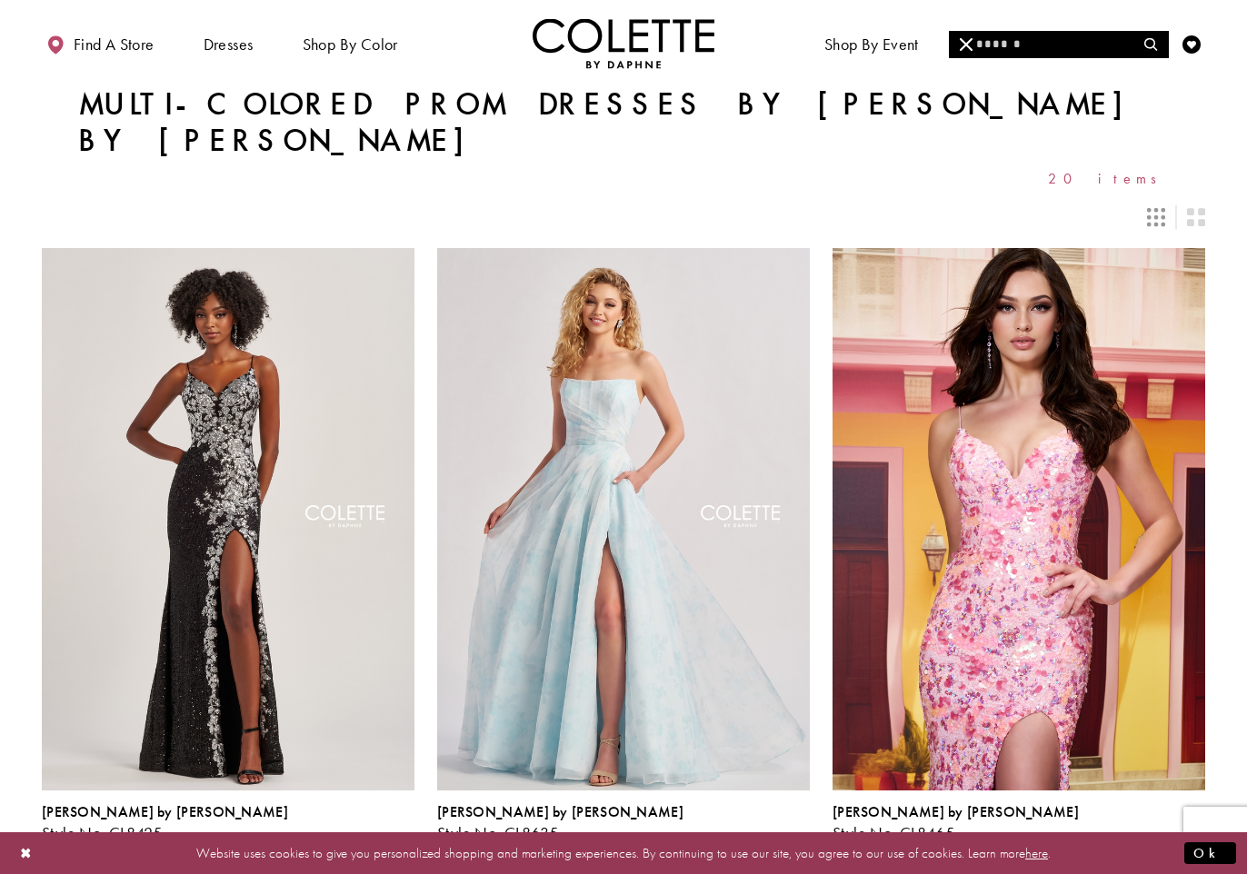
click at [1112, 37] on input "Search" at bounding box center [1058, 44] width 219 height 27
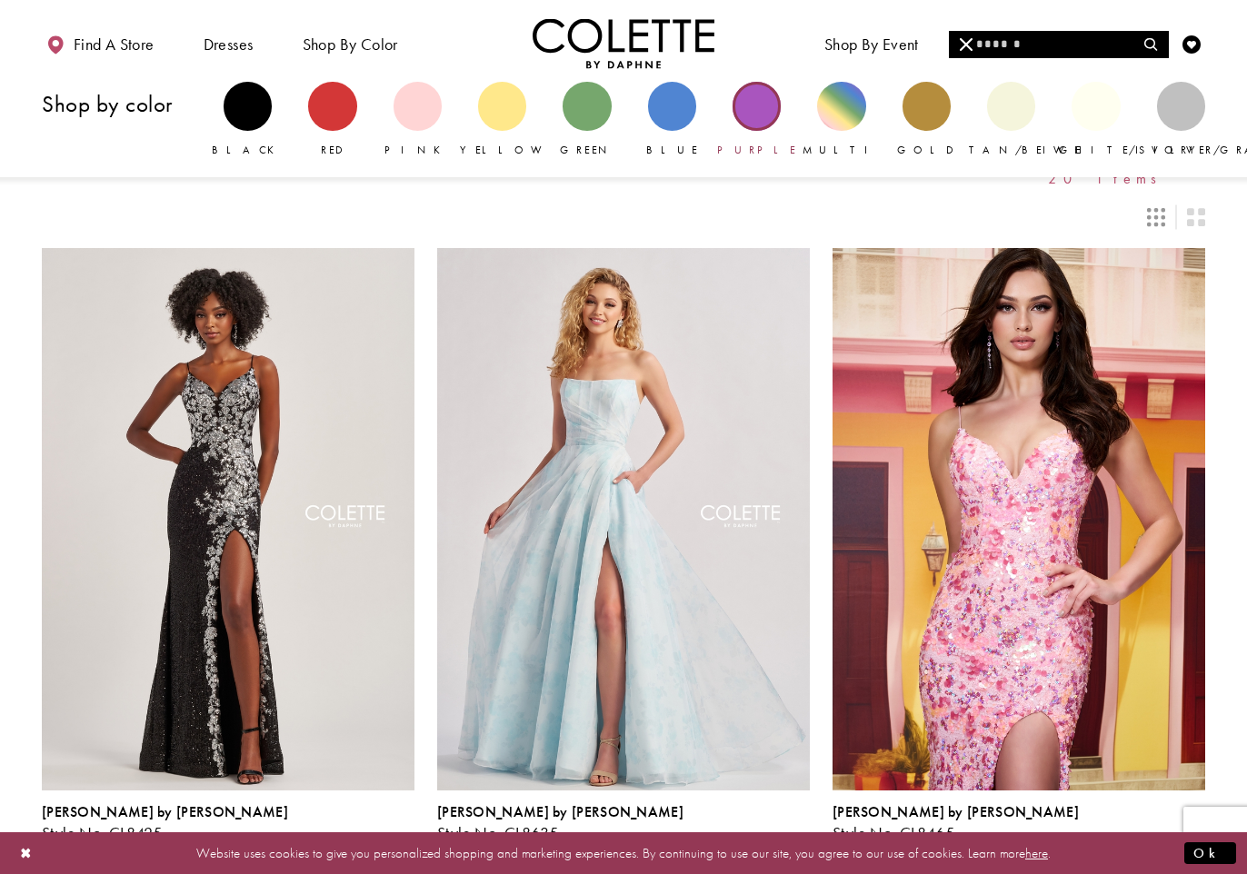
click at [754, 111] on div "Primary block" at bounding box center [756, 106] width 48 height 48
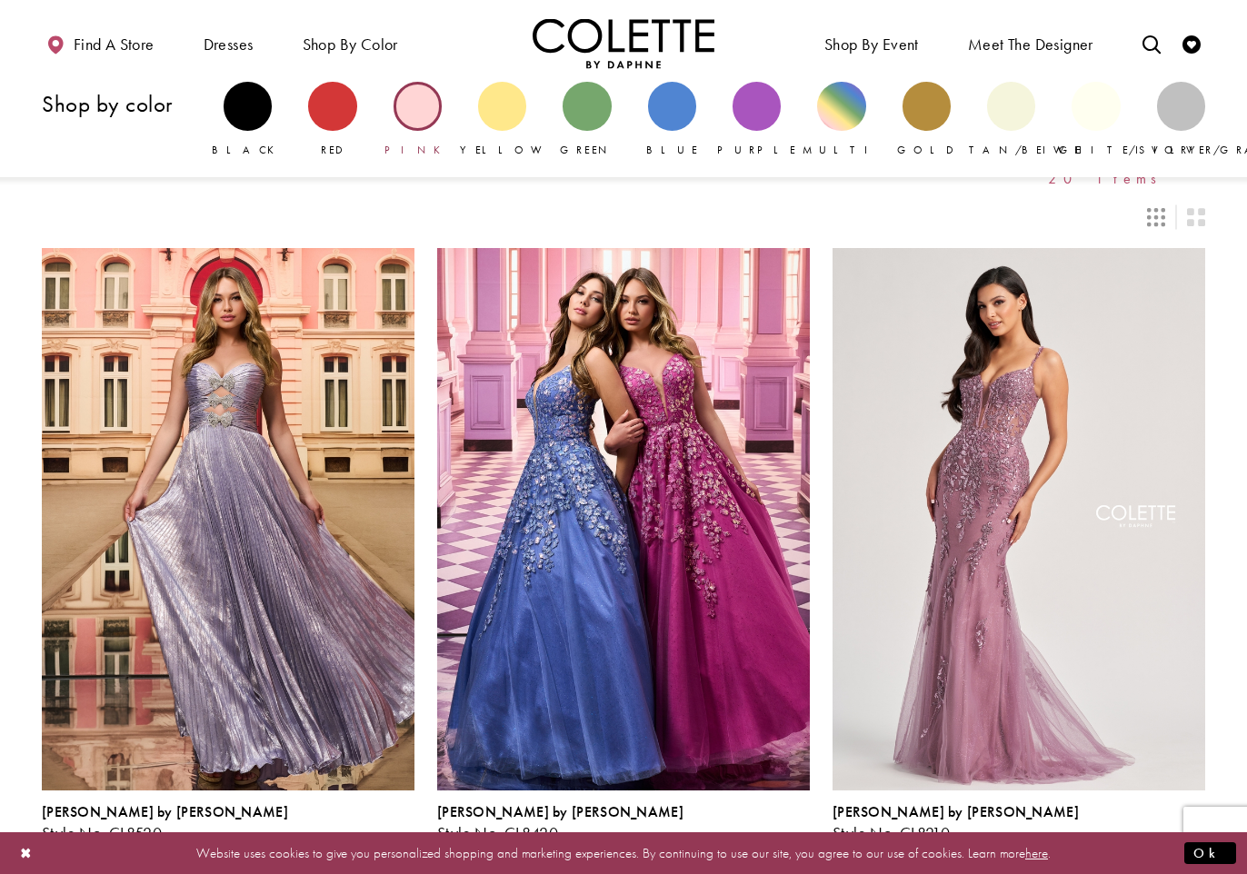
click at [415, 110] on div "Primary block" at bounding box center [418, 106] width 48 height 48
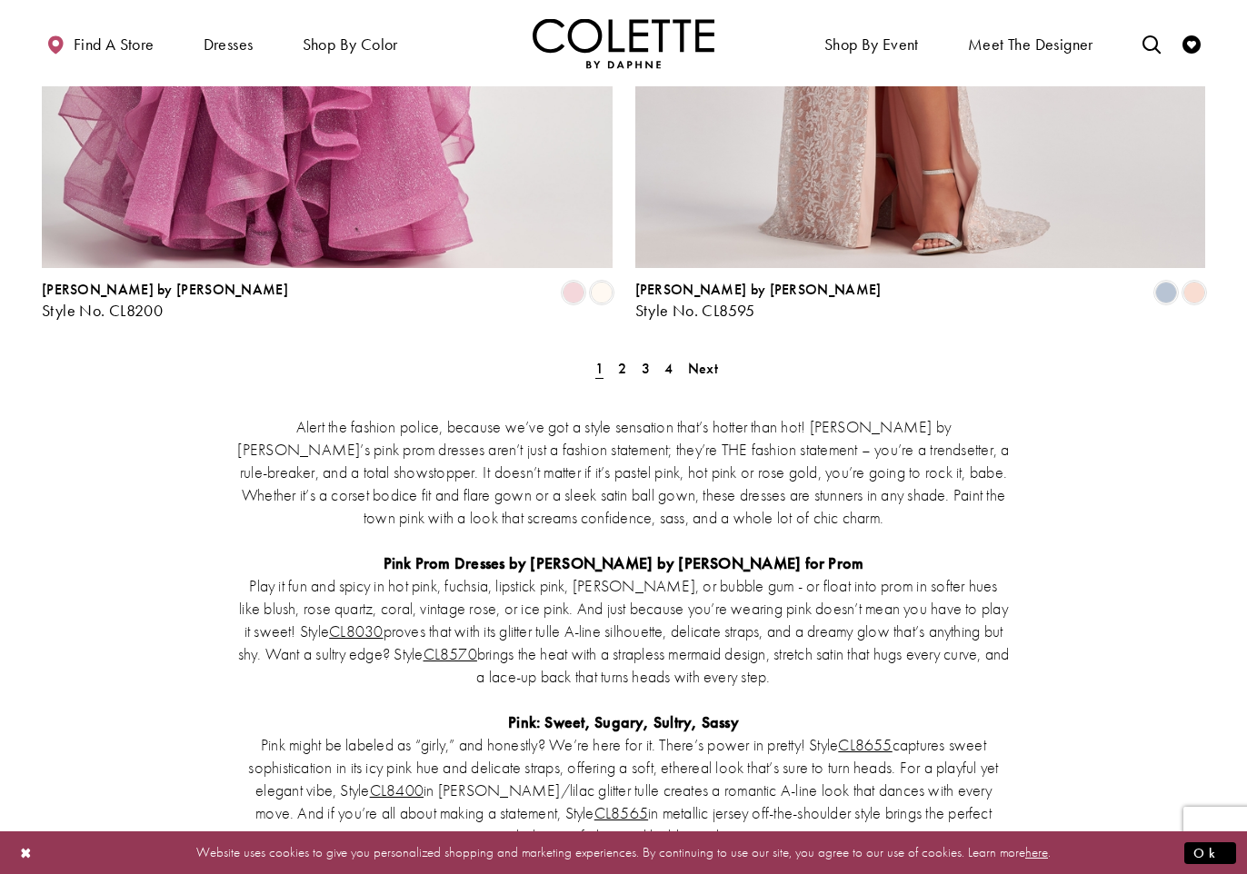
scroll to position [3492, 0]
